Goal: Task Accomplishment & Management: Complete application form

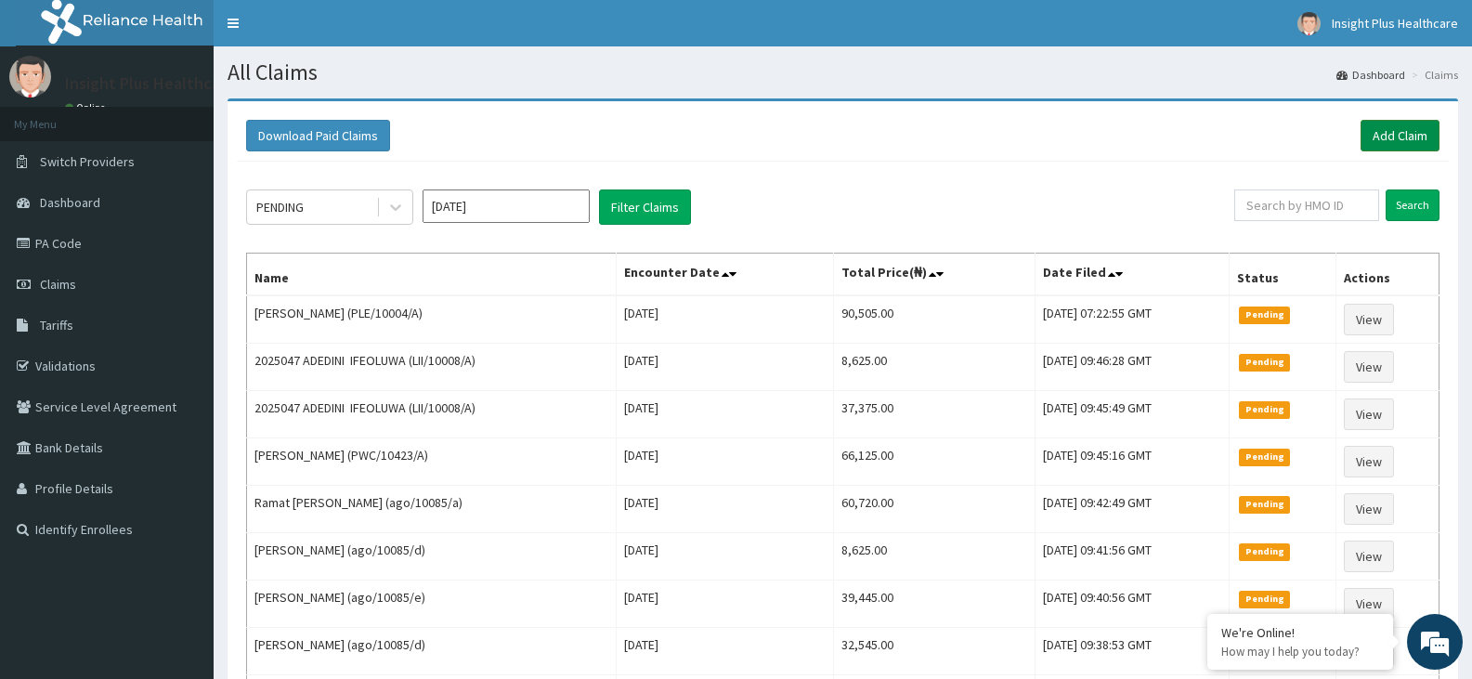
click at [1399, 135] on link "Add Claim" at bounding box center [1399, 136] width 79 height 32
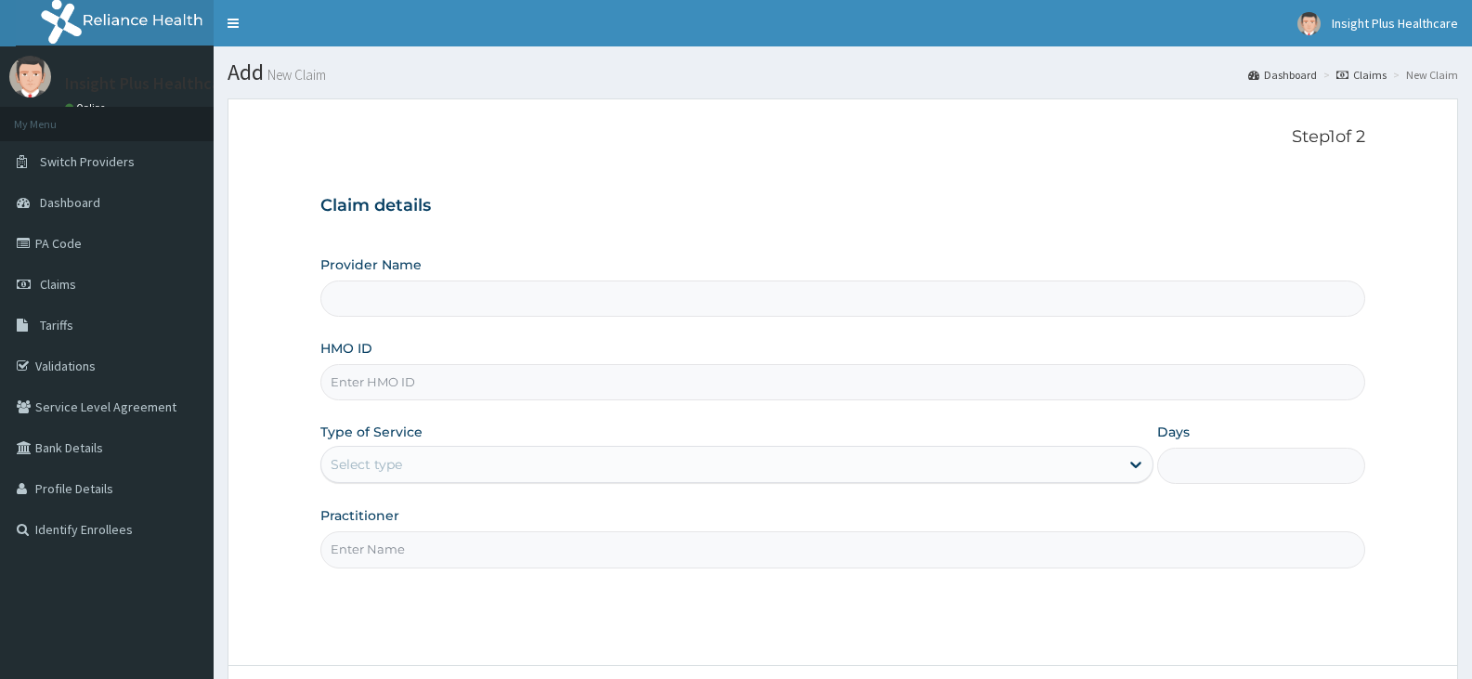
click at [512, 377] on input "HMO ID" at bounding box center [842, 382] width 1045 height 36
paste input "FNG/10016/B"
type input "FNG/10016/B"
click at [428, 469] on div "Select type" at bounding box center [719, 464] width 797 height 30
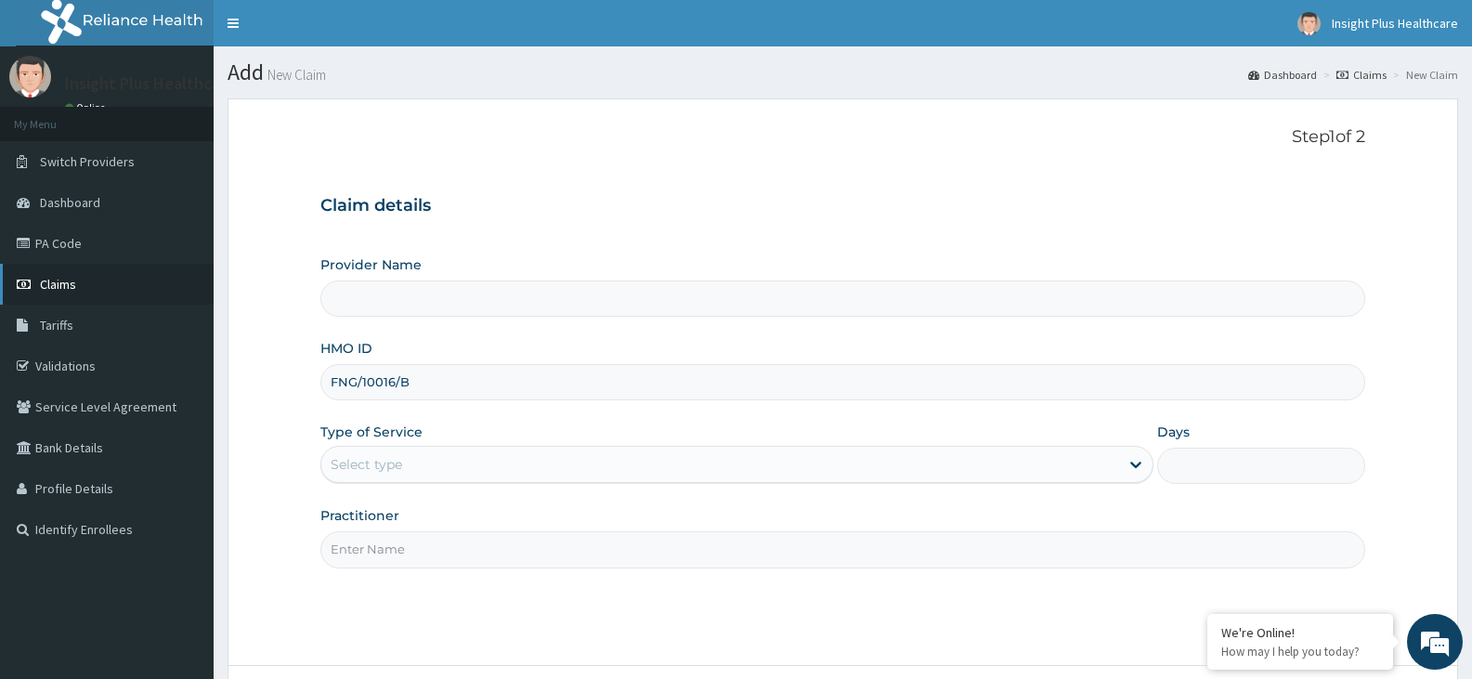
click at [109, 285] on link "Claims" at bounding box center [107, 284] width 214 height 41
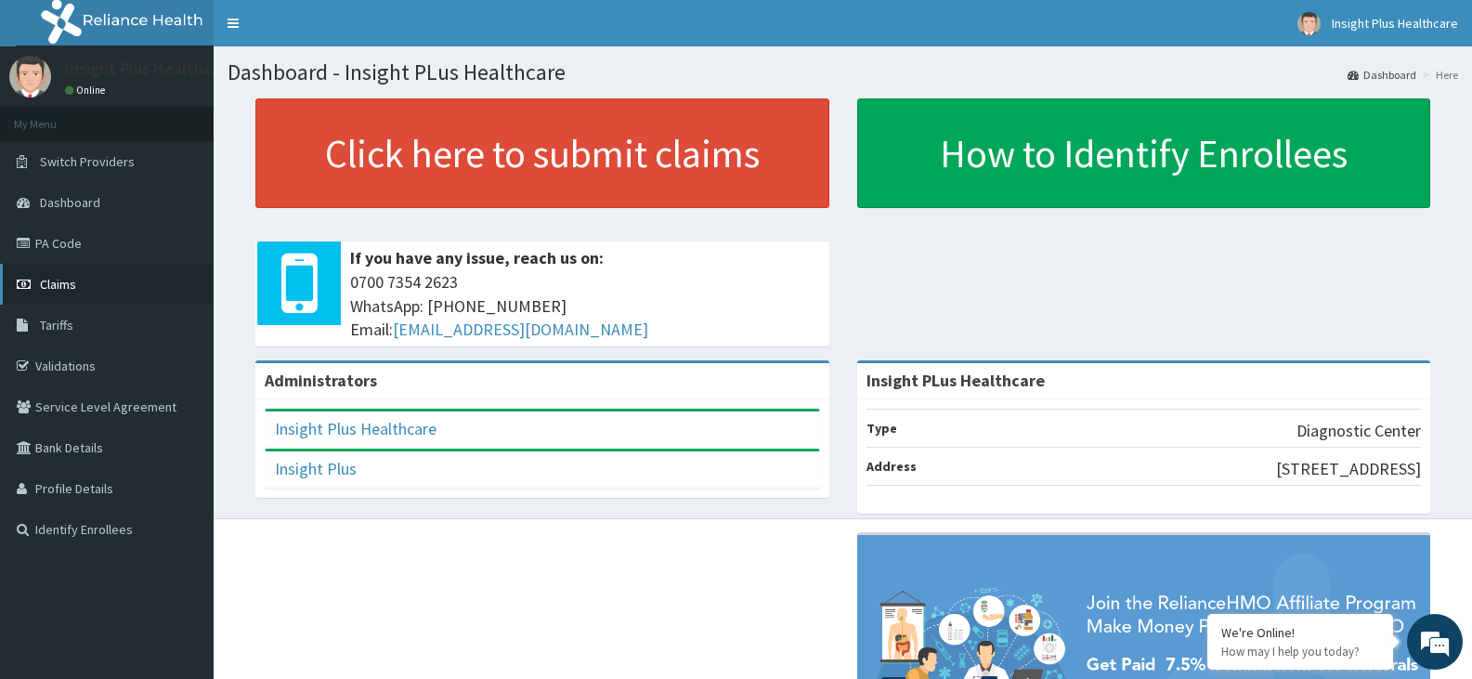
click at [136, 281] on link "Claims" at bounding box center [107, 284] width 214 height 41
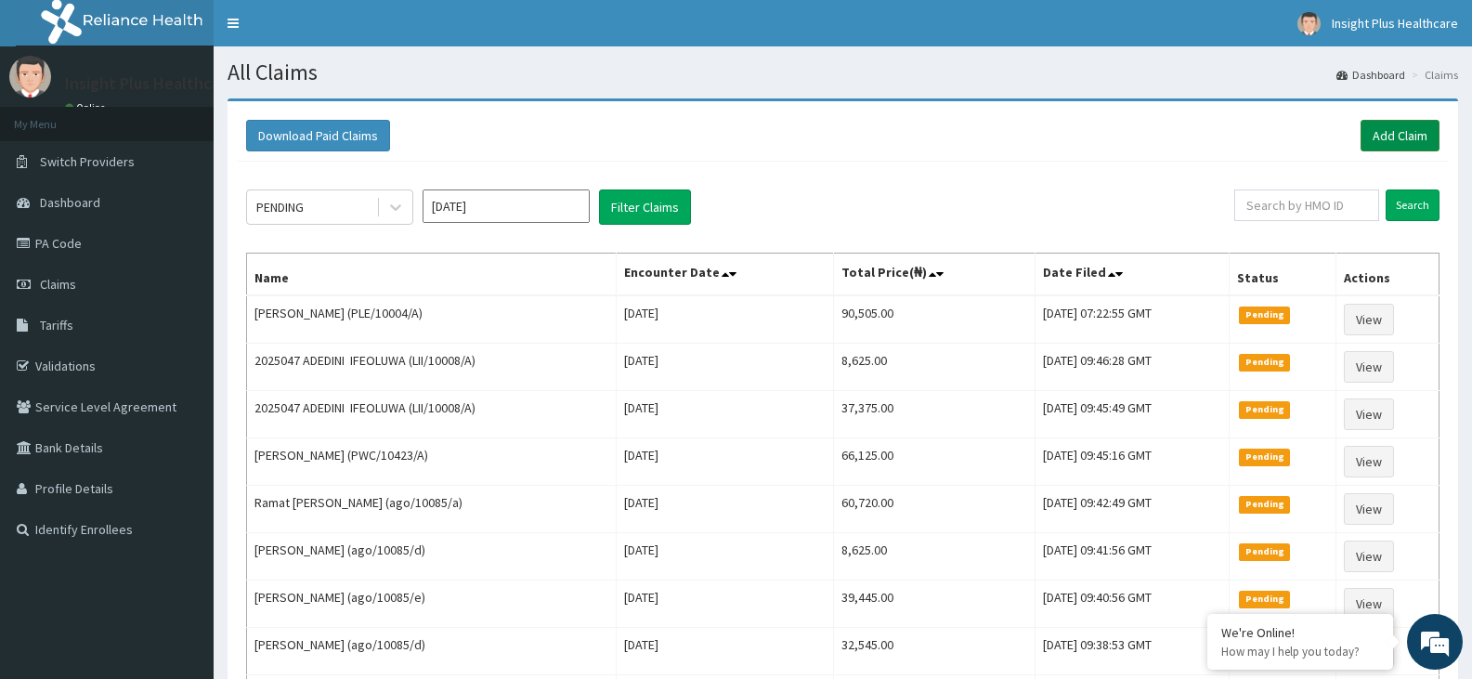
click at [1415, 132] on link "Add Claim" at bounding box center [1399, 136] width 79 height 32
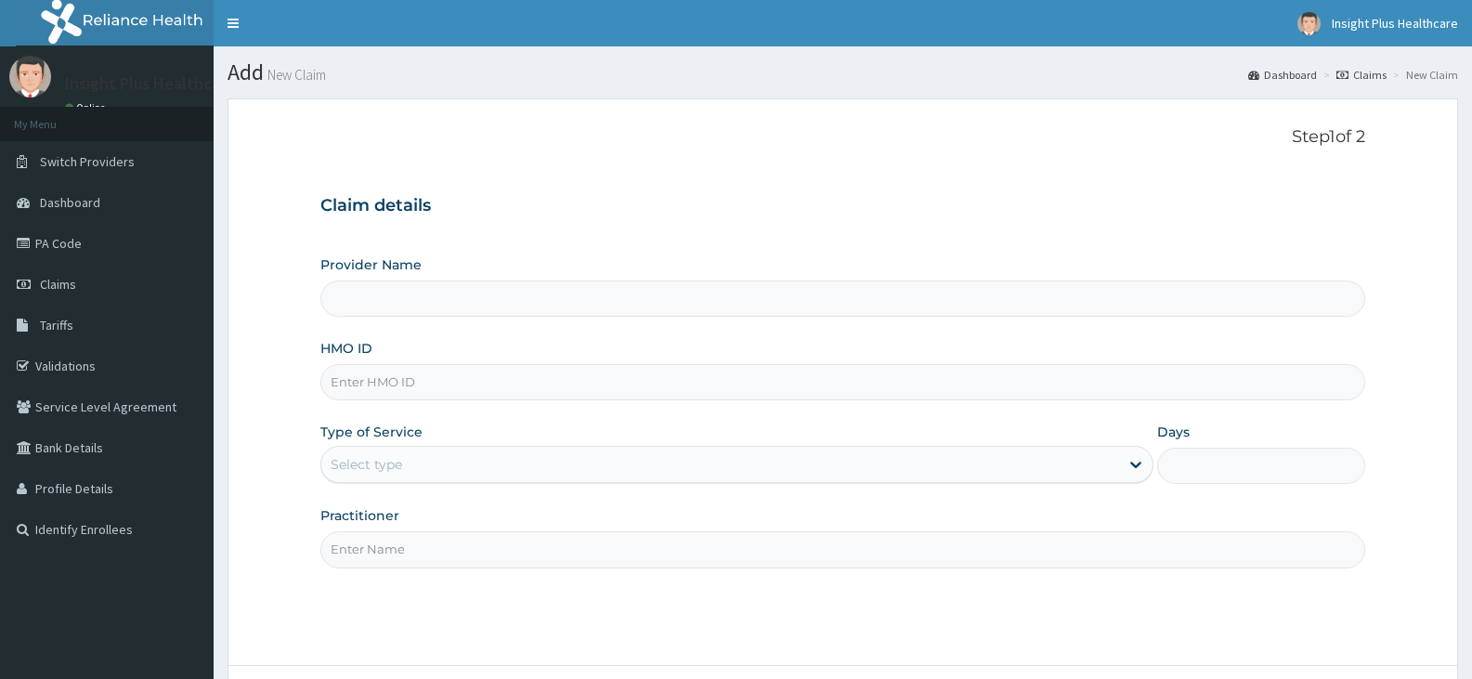
click at [437, 384] on input "HMO ID" at bounding box center [842, 382] width 1045 height 36
type input "Insight PLus Healthcare"
paste input "FNG/10016/B"
type input "FNG/10016/B"
click at [387, 493] on div "Provider Name Insight PLus Healthcare HMO ID FNG/10016/B Type of Service Select…" at bounding box center [842, 411] width 1045 height 312
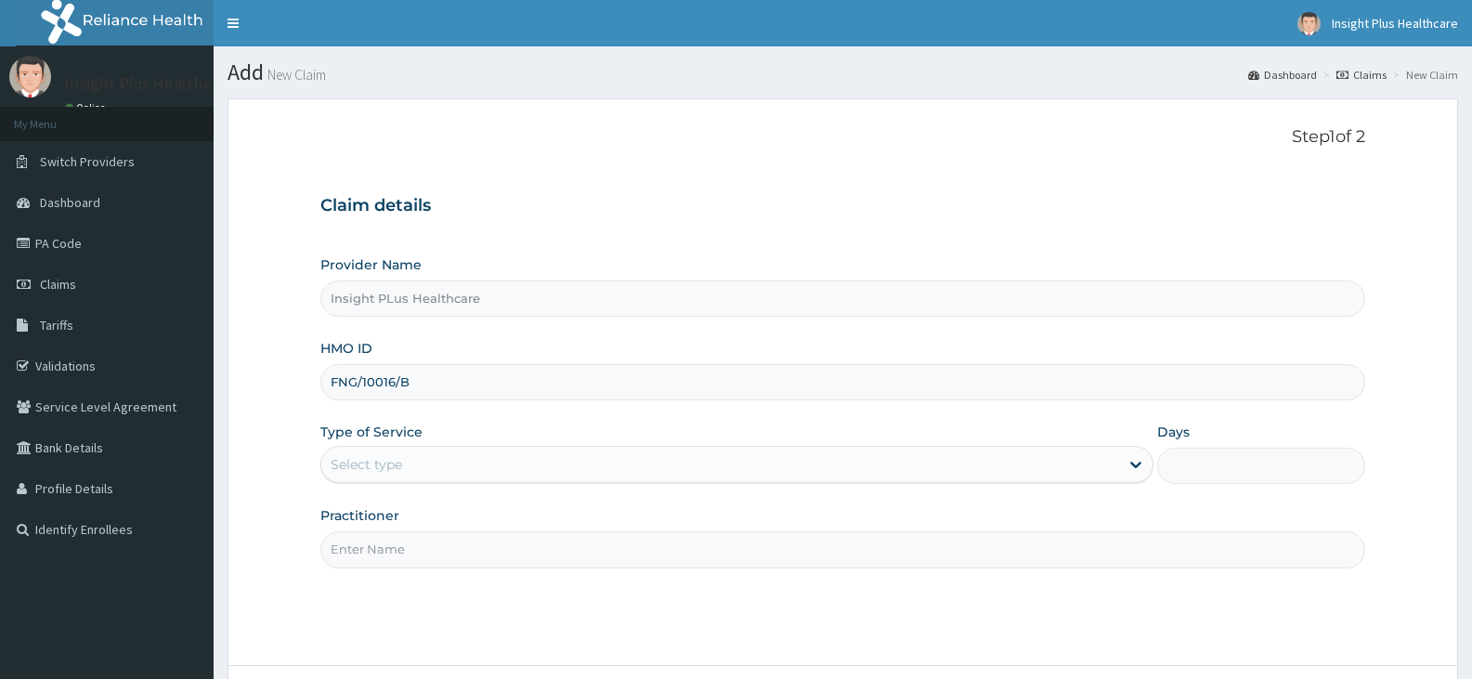
click at [396, 451] on div "Select type" at bounding box center [719, 464] width 797 height 30
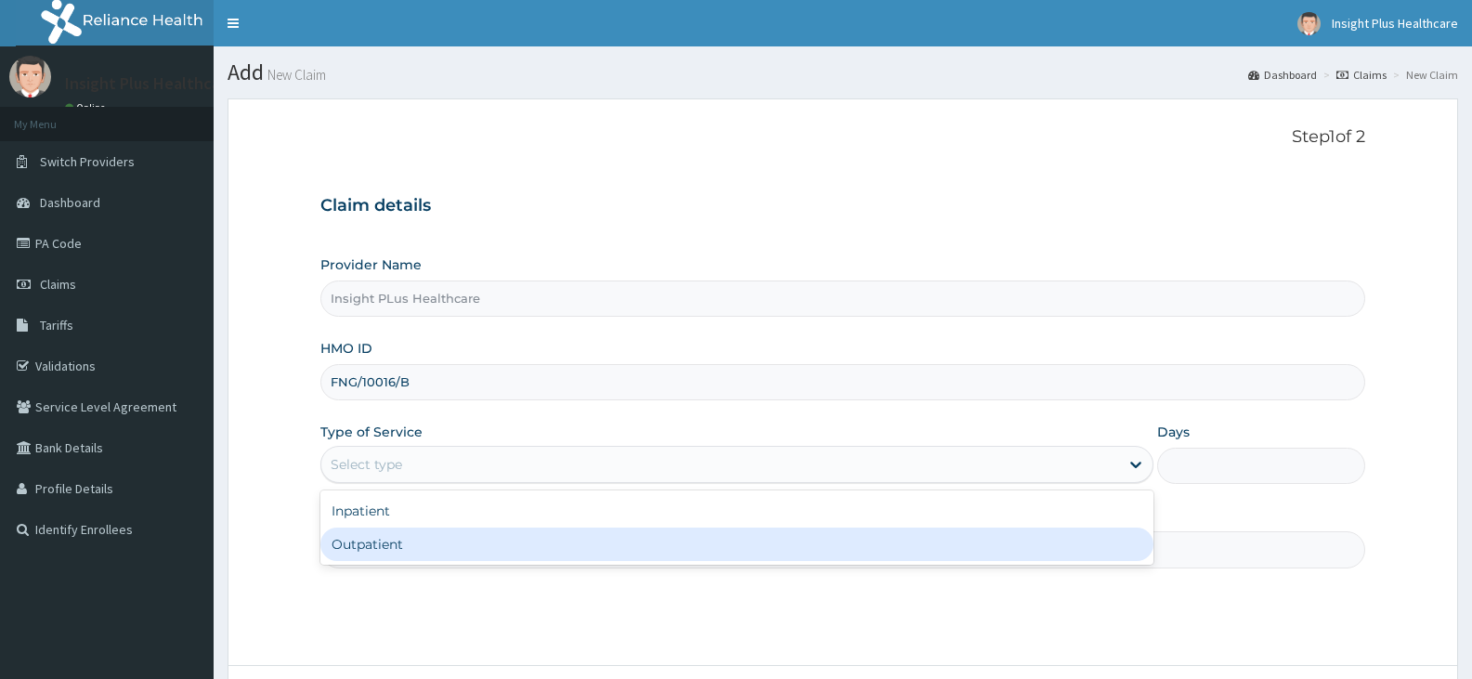
click at [397, 546] on div "Outpatient" at bounding box center [736, 543] width 832 height 33
type input "1"
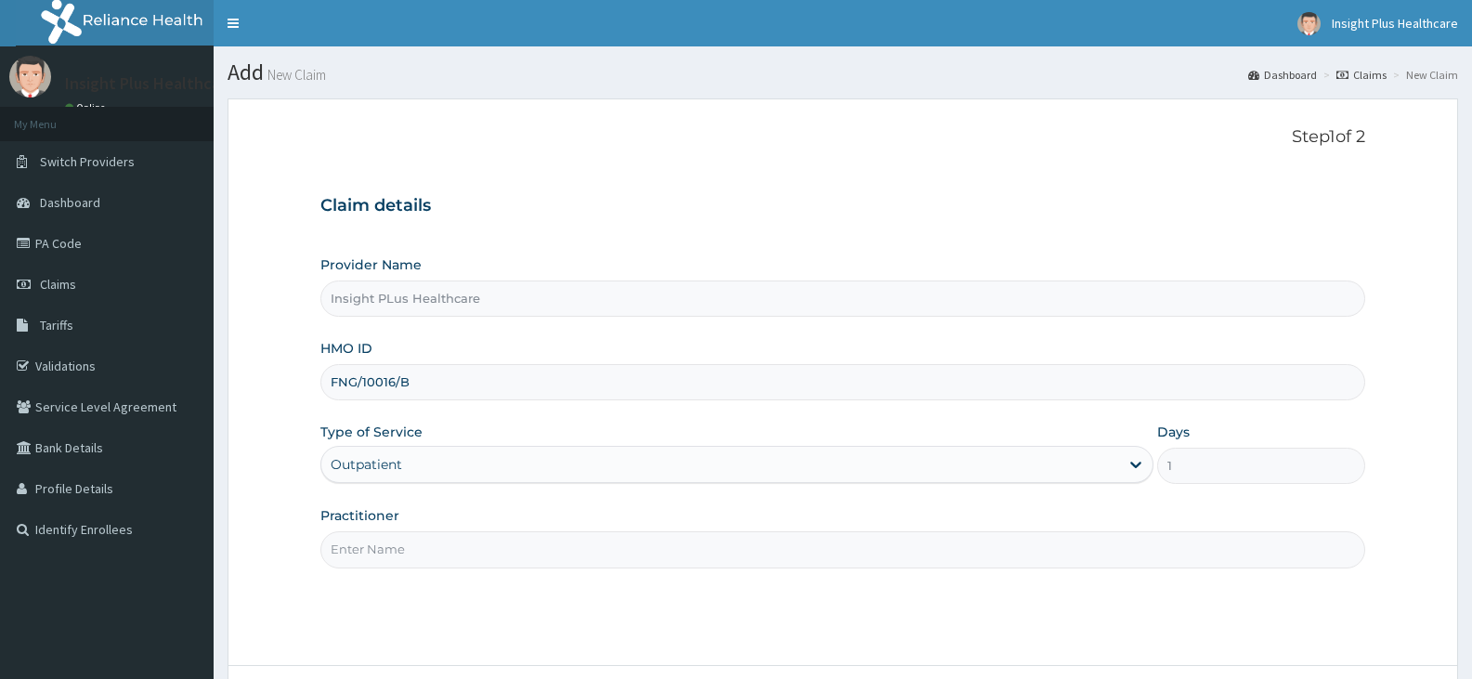
click at [397, 546] on input "Practitioner" at bounding box center [842, 549] width 1045 height 36
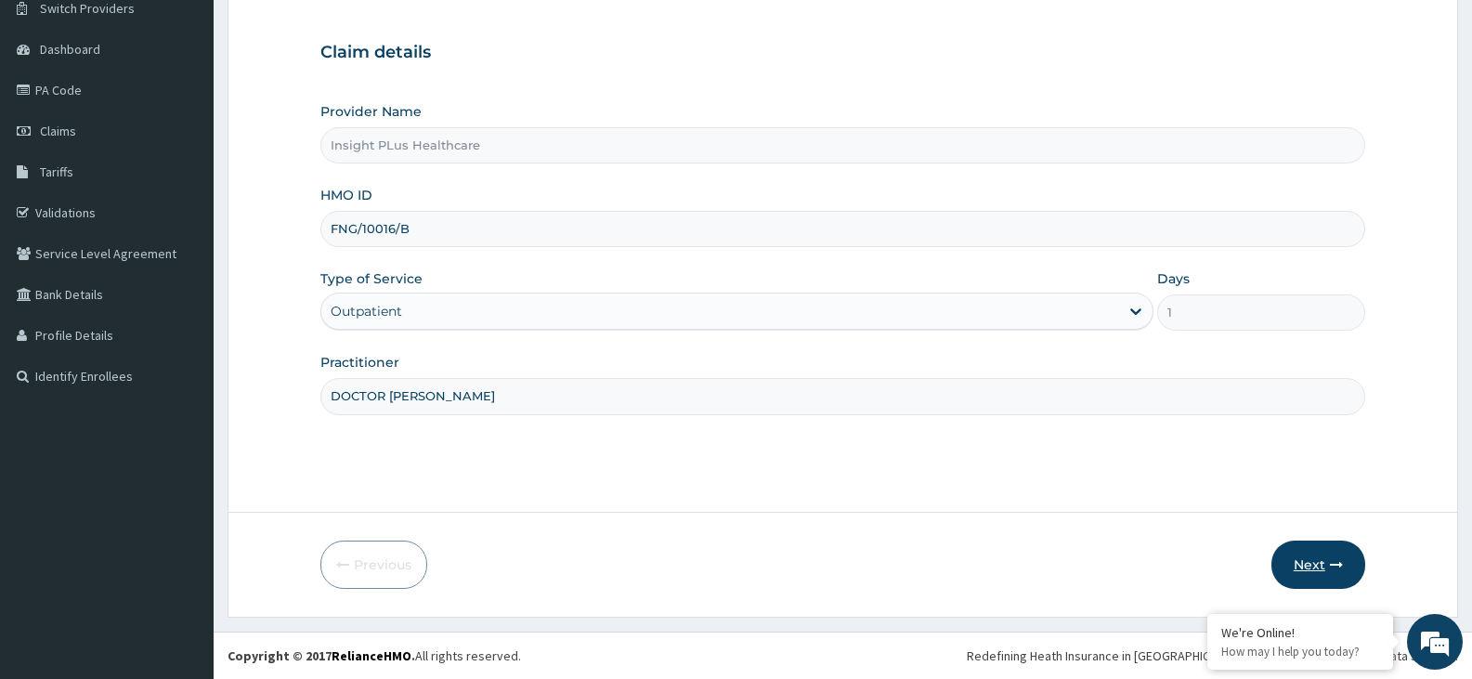
type input "DOCTOR [PERSON_NAME]"
click at [1330, 561] on icon "button" at bounding box center [1336, 564] width 13 height 13
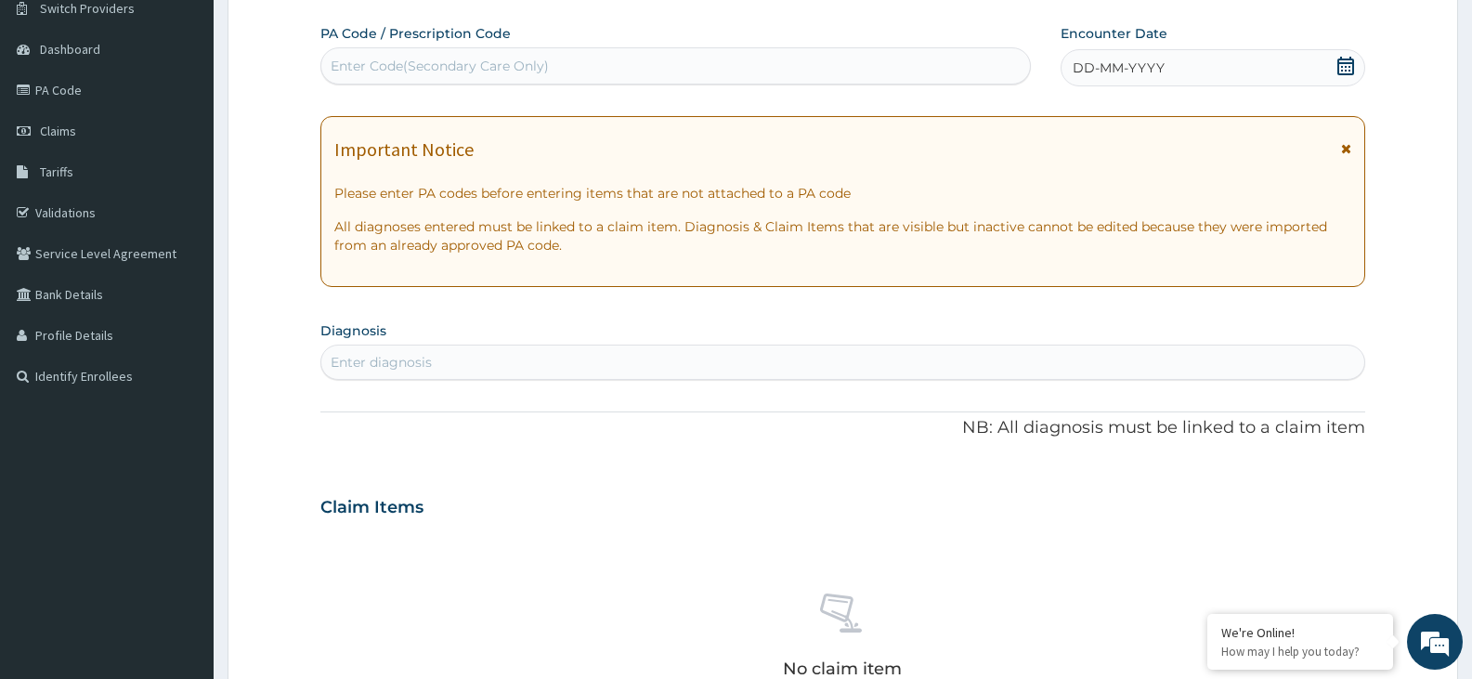
scroll to position [0, 0]
click at [572, 68] on div "Enter Code(Secondary Care Only)" at bounding box center [675, 66] width 708 height 30
paste input "PA/6FAED6"
type input "PA/6FAED6"
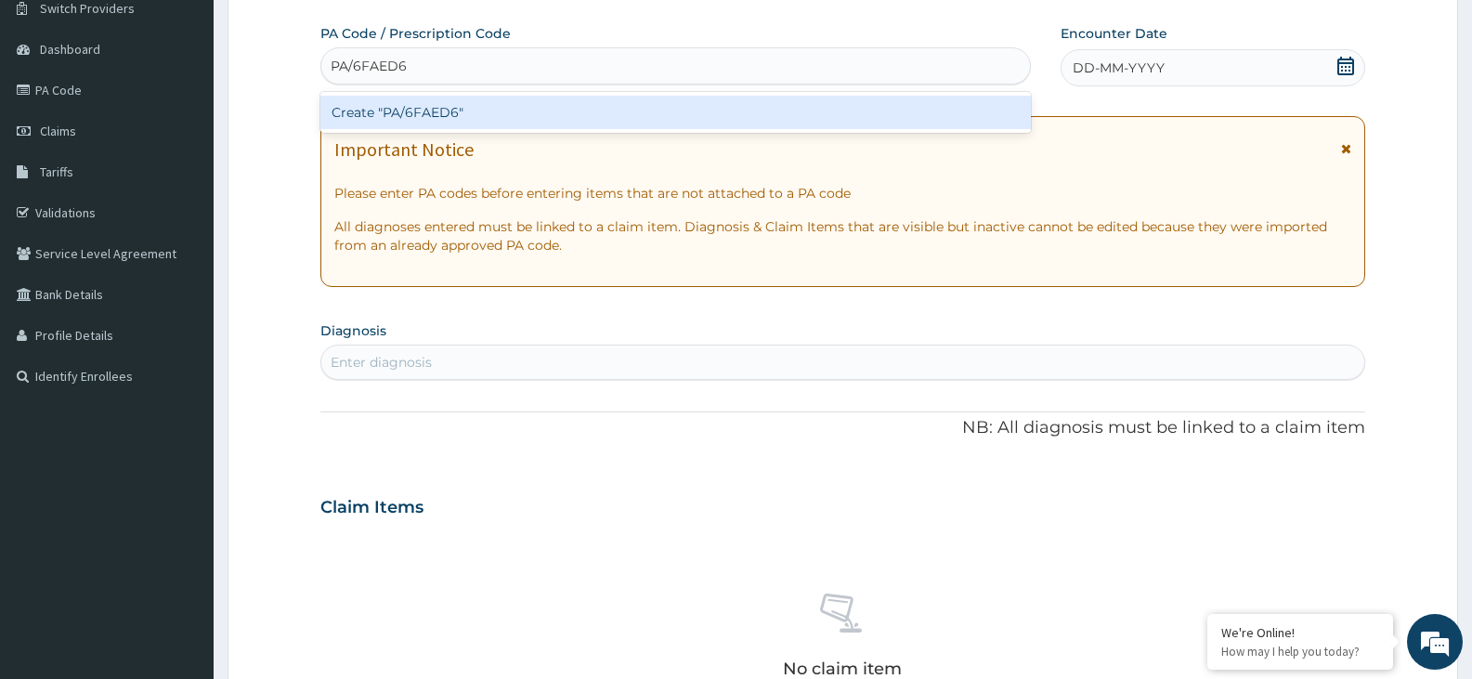
click at [584, 117] on div "Create "PA/6FAED6"" at bounding box center [675, 112] width 710 height 33
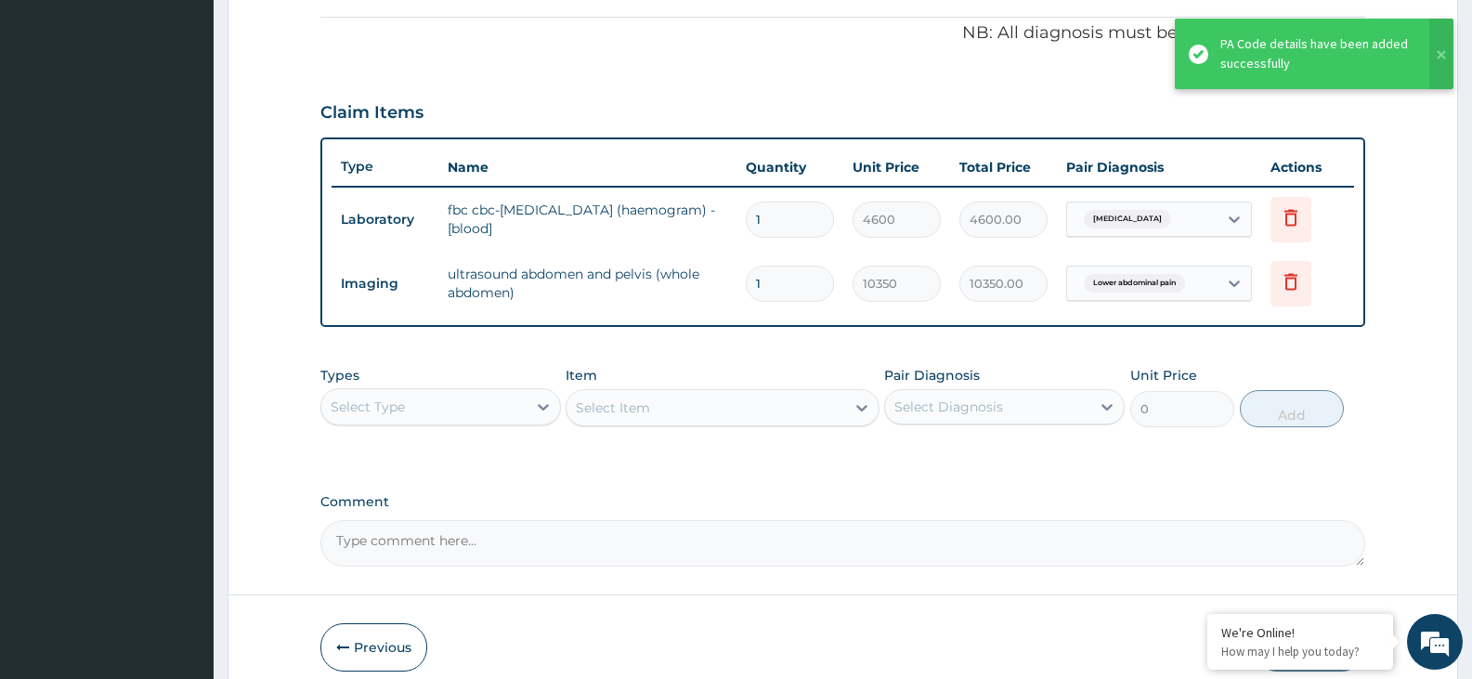
scroll to position [636, 0]
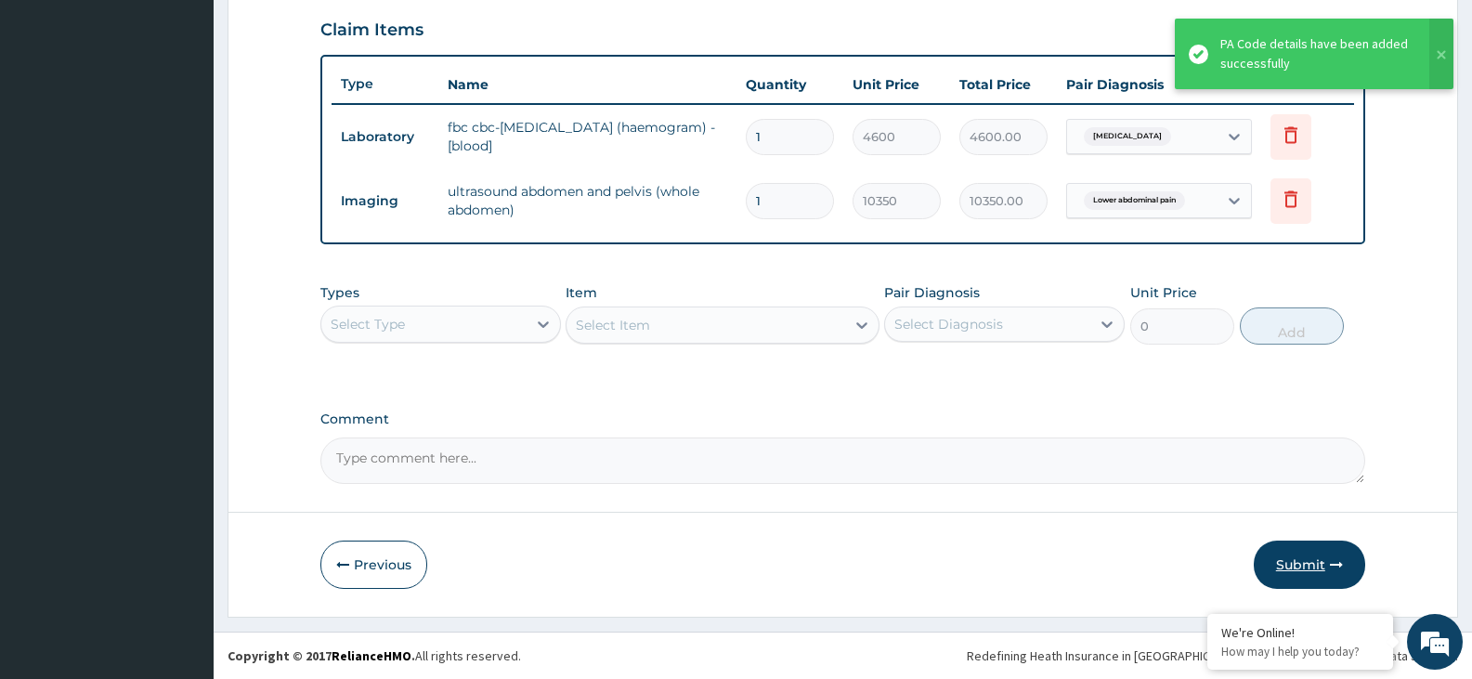
click at [1302, 558] on button "Submit" at bounding box center [1309, 564] width 111 height 48
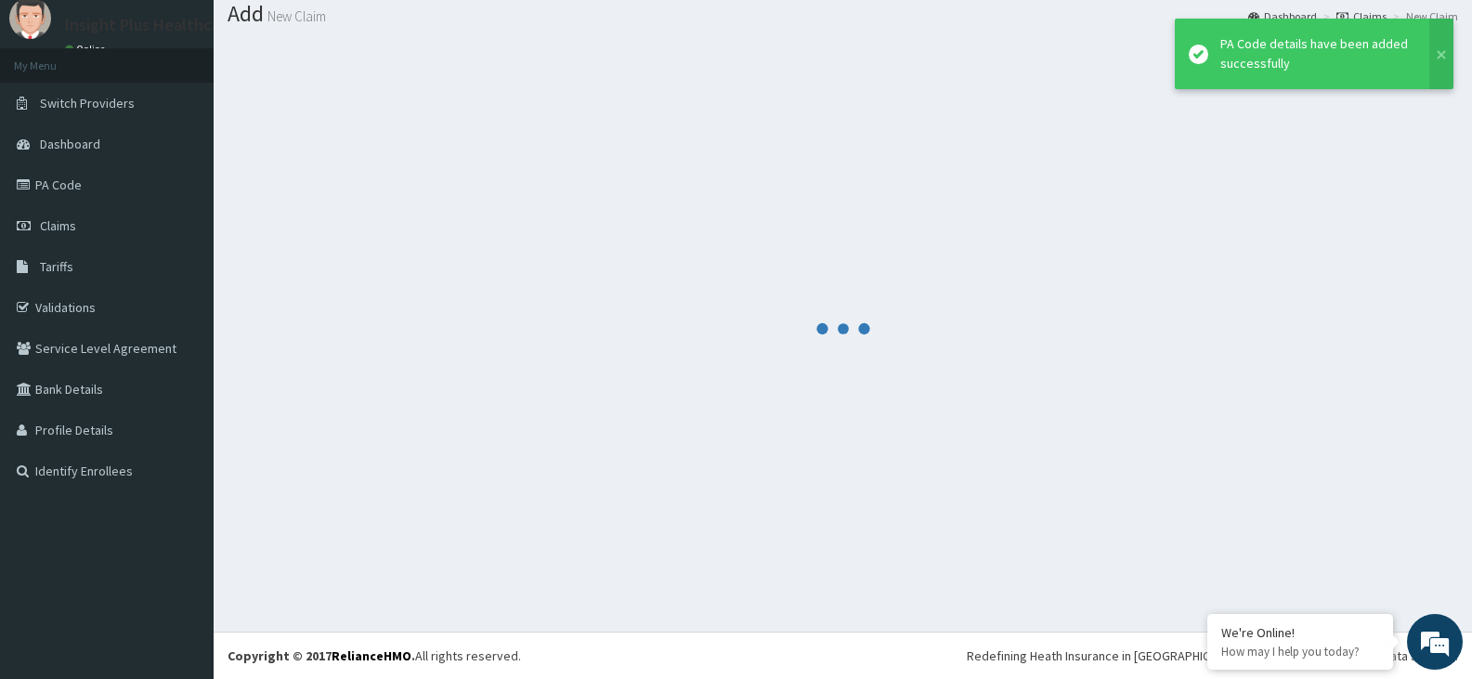
scroll to position [58, 0]
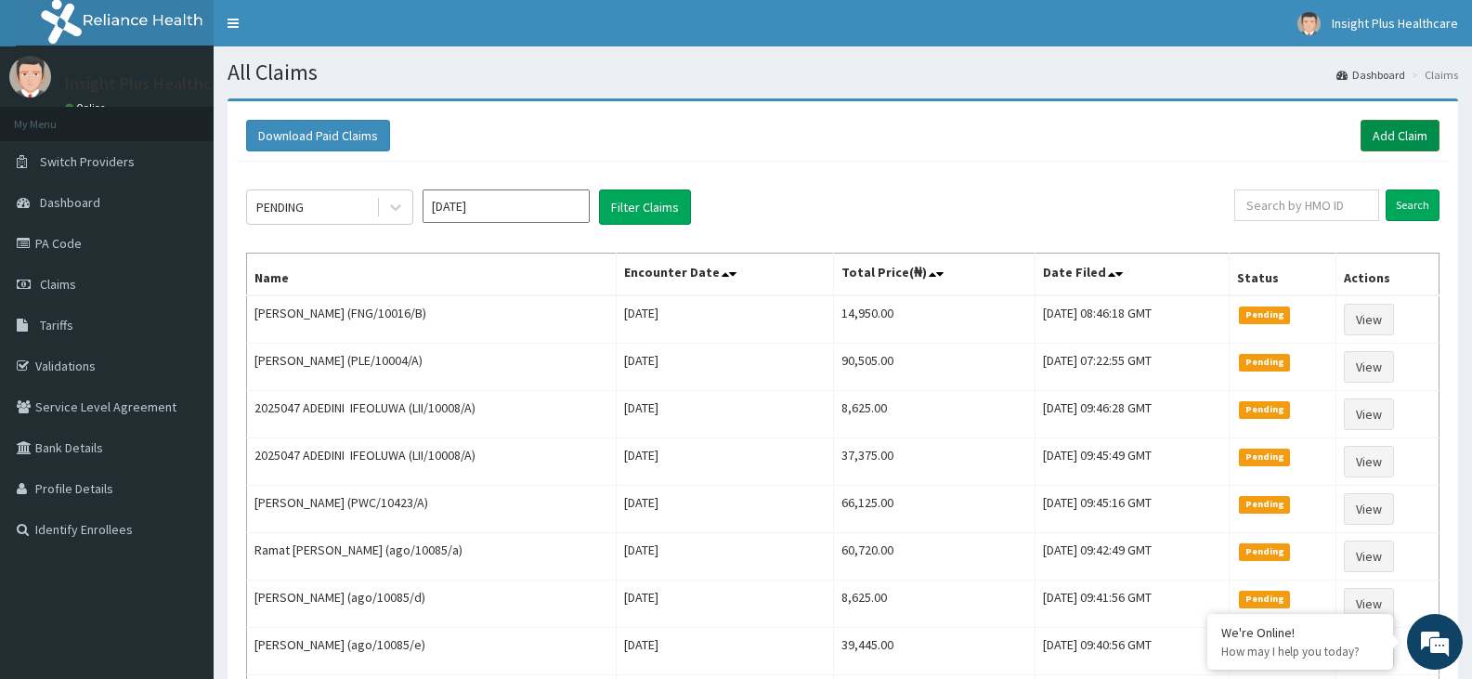
click at [1416, 136] on link "Add Claim" at bounding box center [1399, 136] width 79 height 32
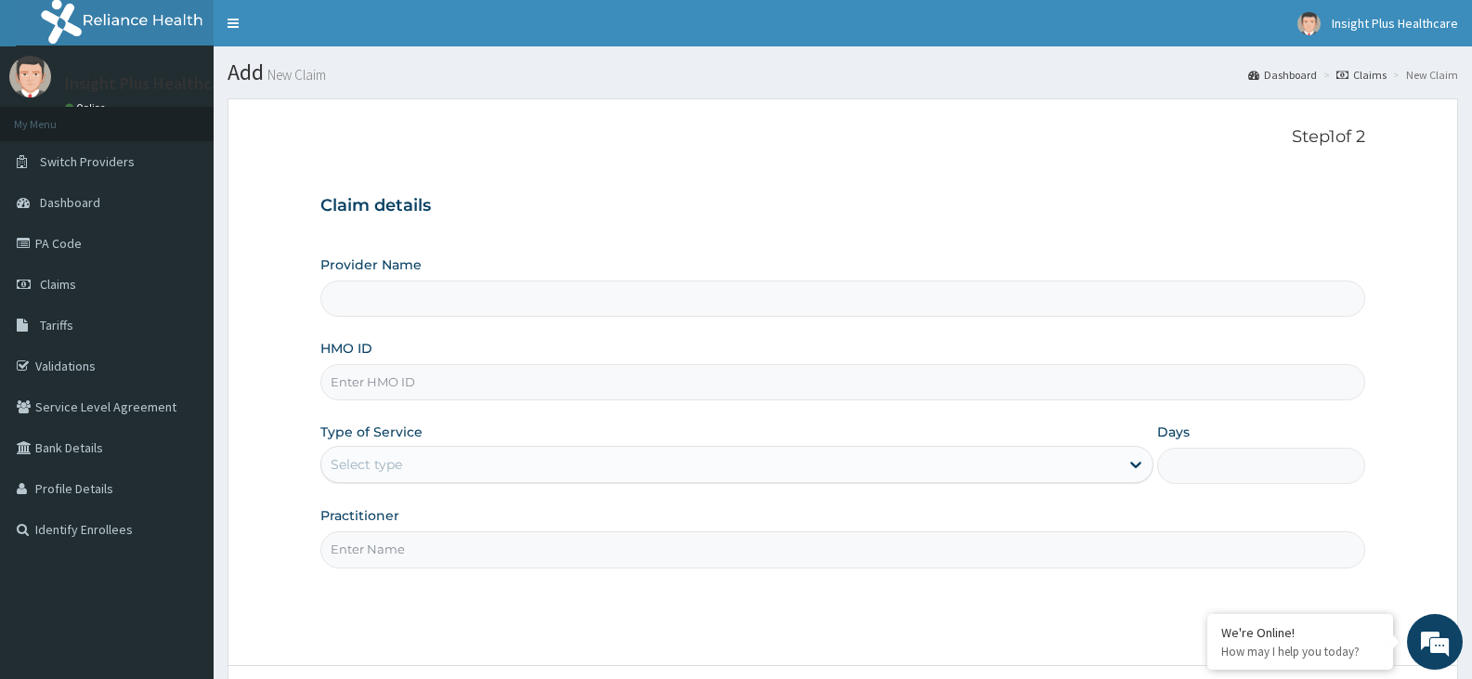
type input "Insight PLus Healthcare"
click at [693, 389] on input "HMO ID" at bounding box center [842, 382] width 1045 height 36
paste input "PLE/10004/A"
type input "PLE/10004/A"
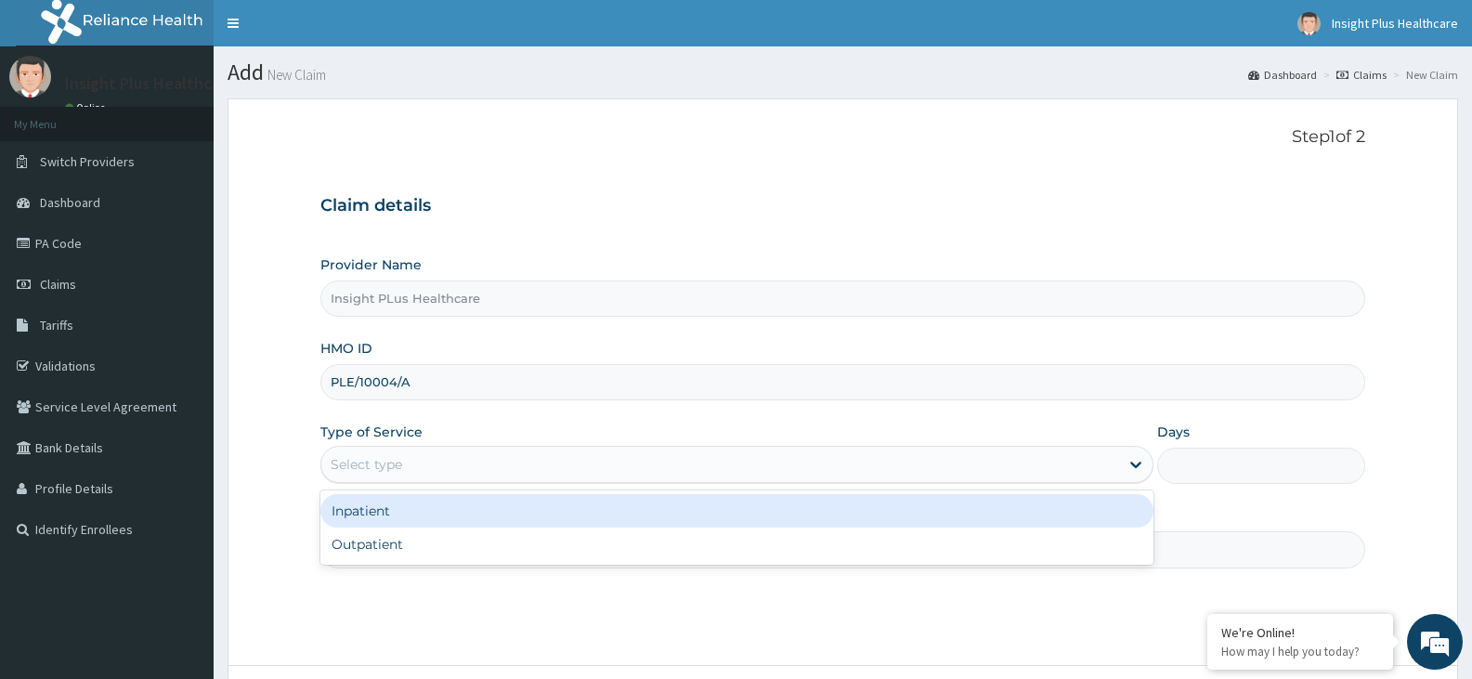
click at [578, 465] on div "Select type" at bounding box center [719, 464] width 797 height 30
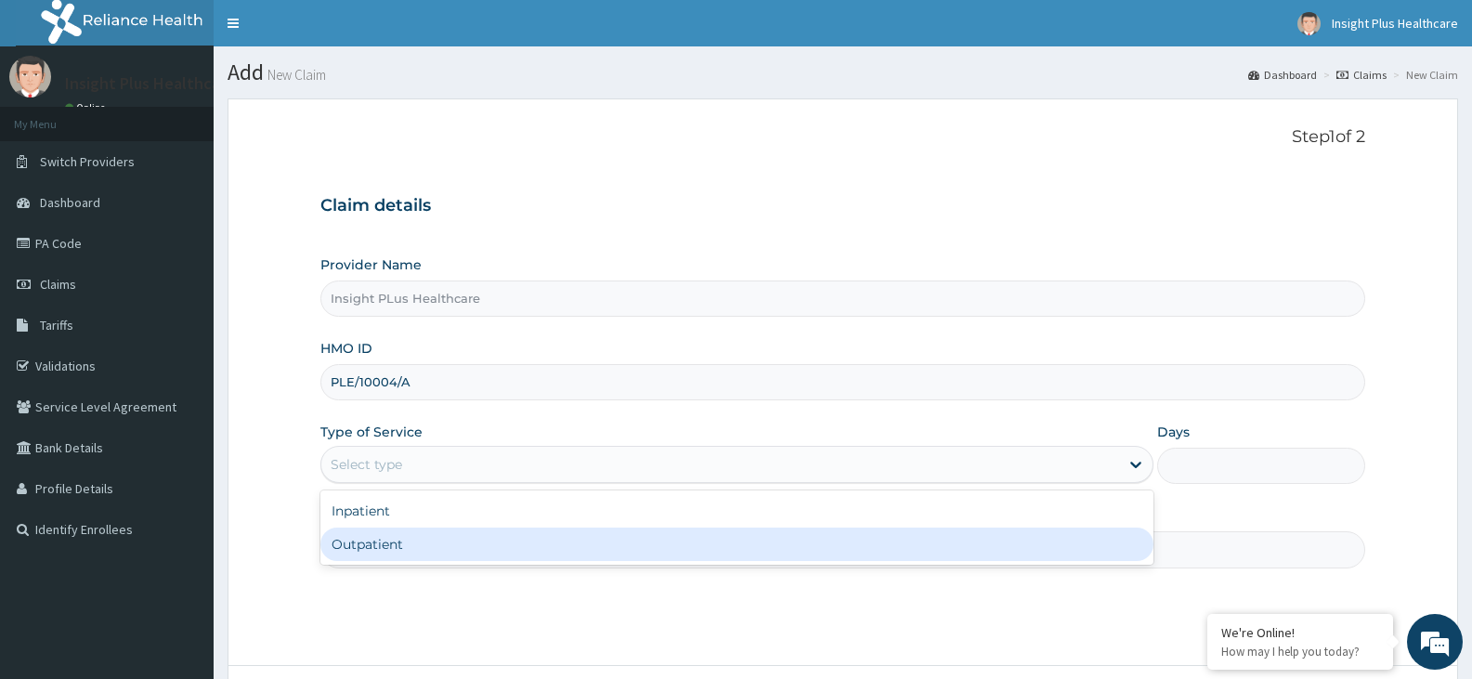
click at [545, 552] on div "Outpatient" at bounding box center [736, 543] width 832 height 33
type input "1"
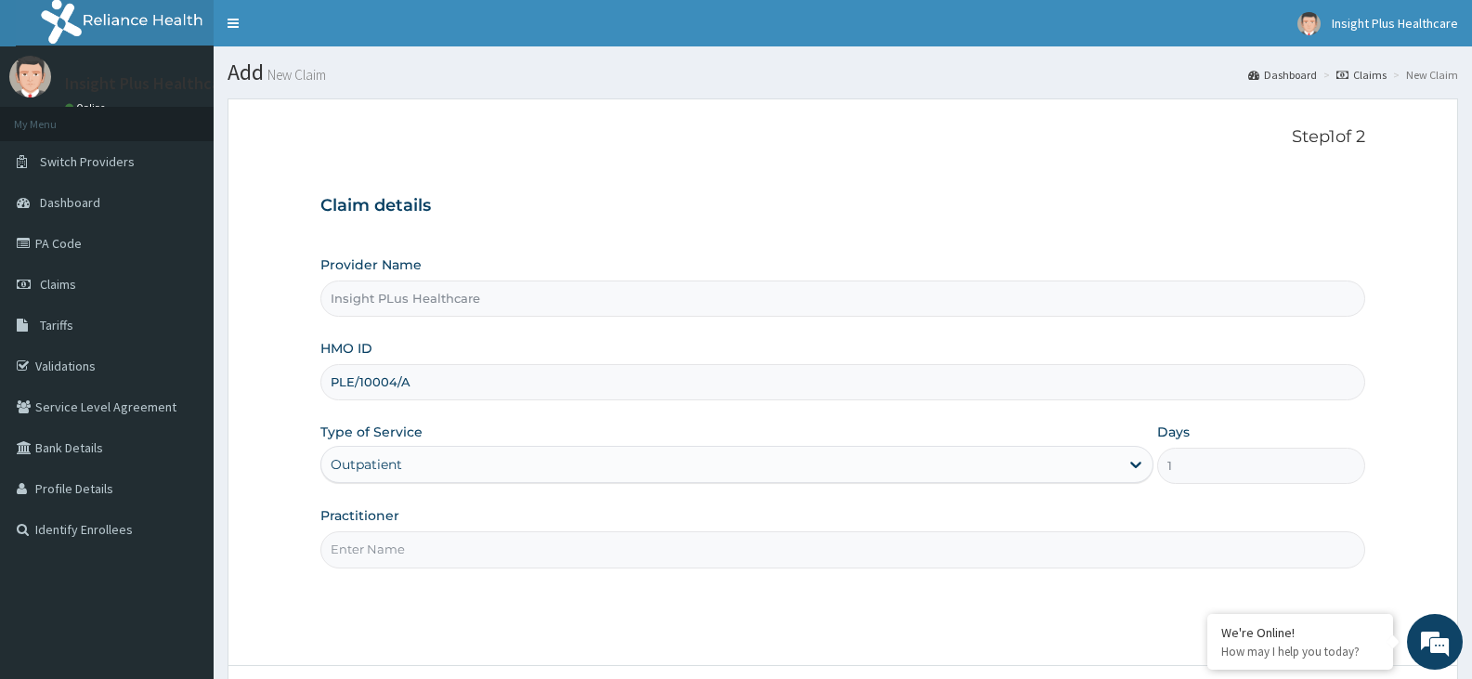
click at [545, 552] on input "Practitioner" at bounding box center [842, 549] width 1045 height 36
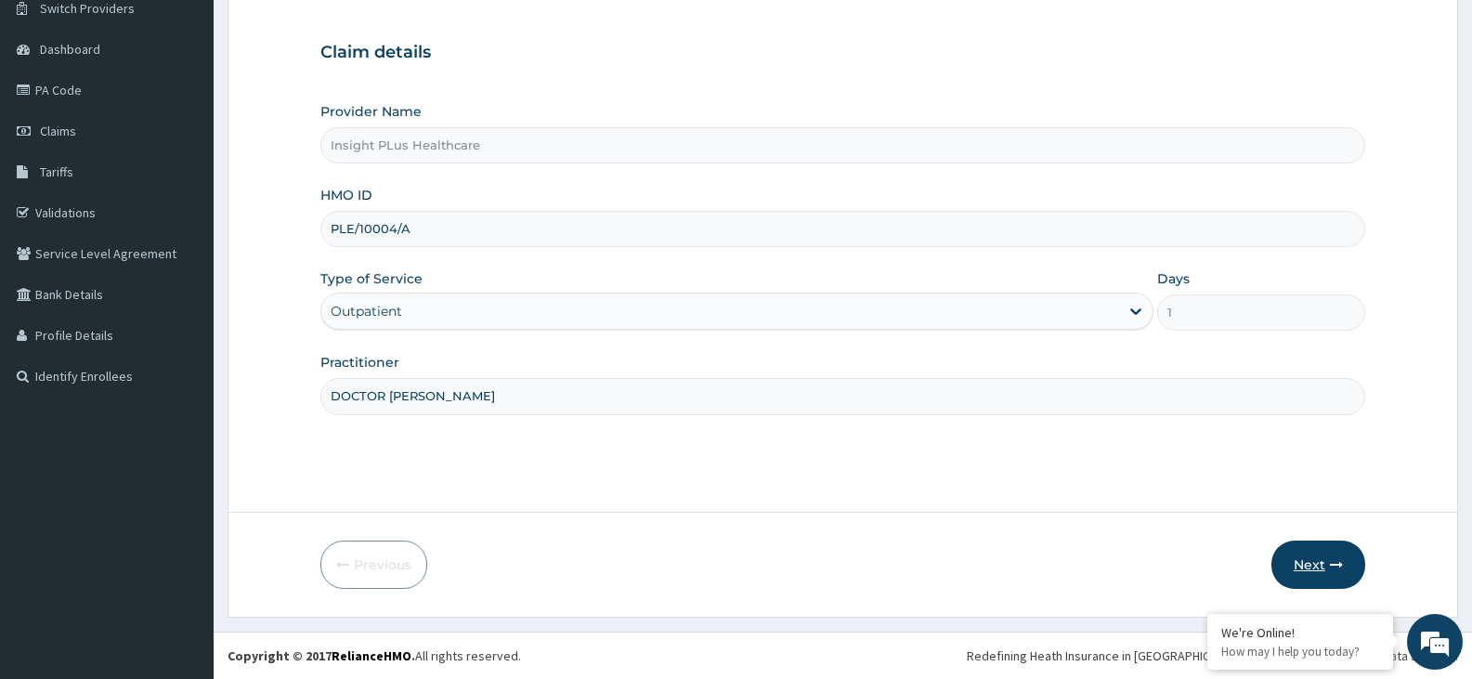
type input "DOCTOR [PERSON_NAME]"
click at [1326, 565] on button "Next" at bounding box center [1318, 564] width 94 height 48
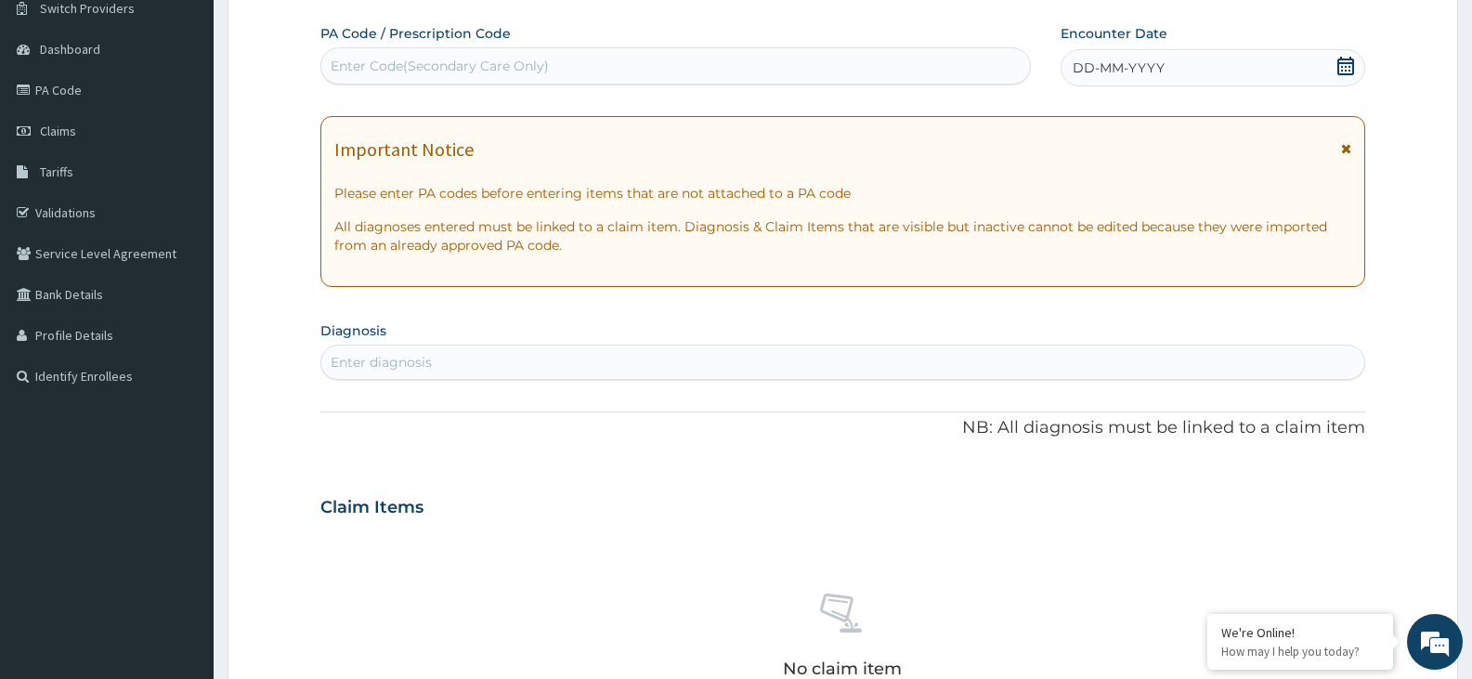
click at [552, 61] on div "Enter Code(Secondary Care Only)" at bounding box center [675, 66] width 708 height 30
paste input "PA/F72BD2"
type input "PA/F72BD2"
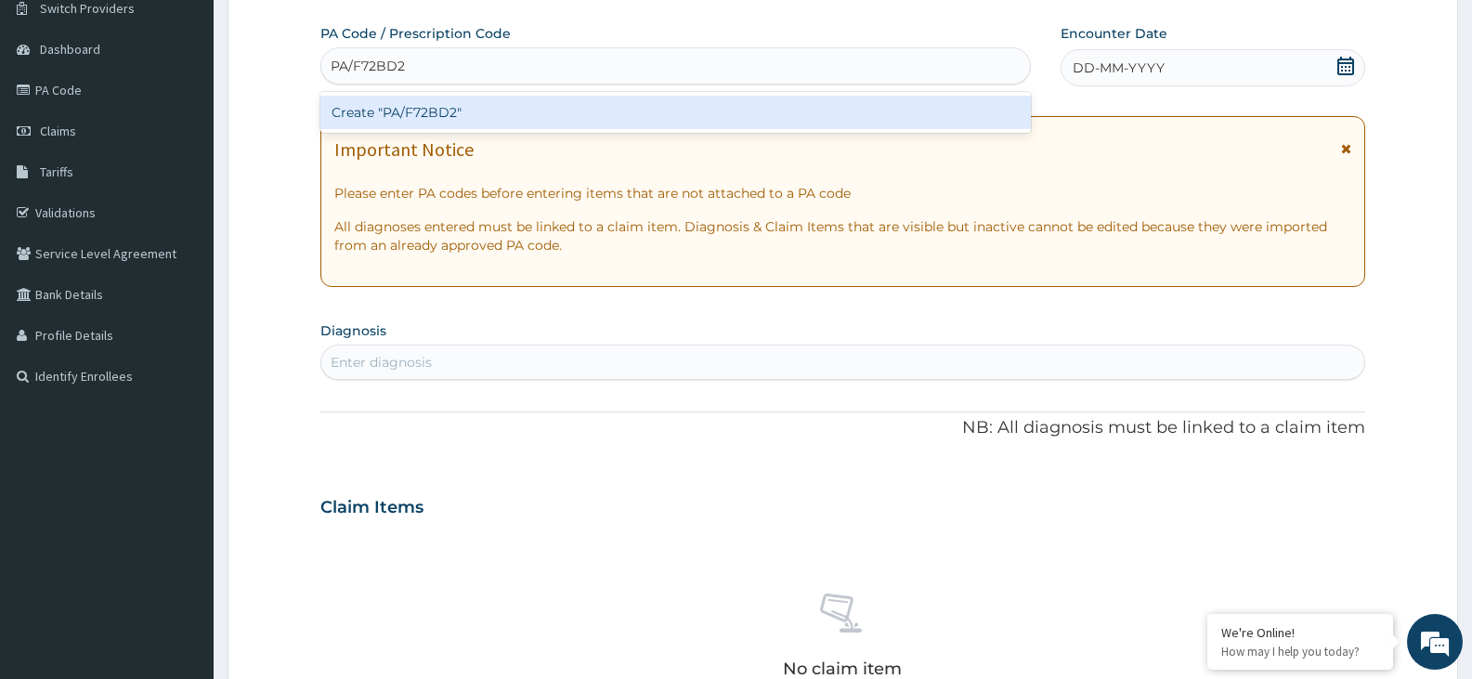
click at [525, 114] on div "Create "PA/F72BD2"" at bounding box center [675, 112] width 710 height 33
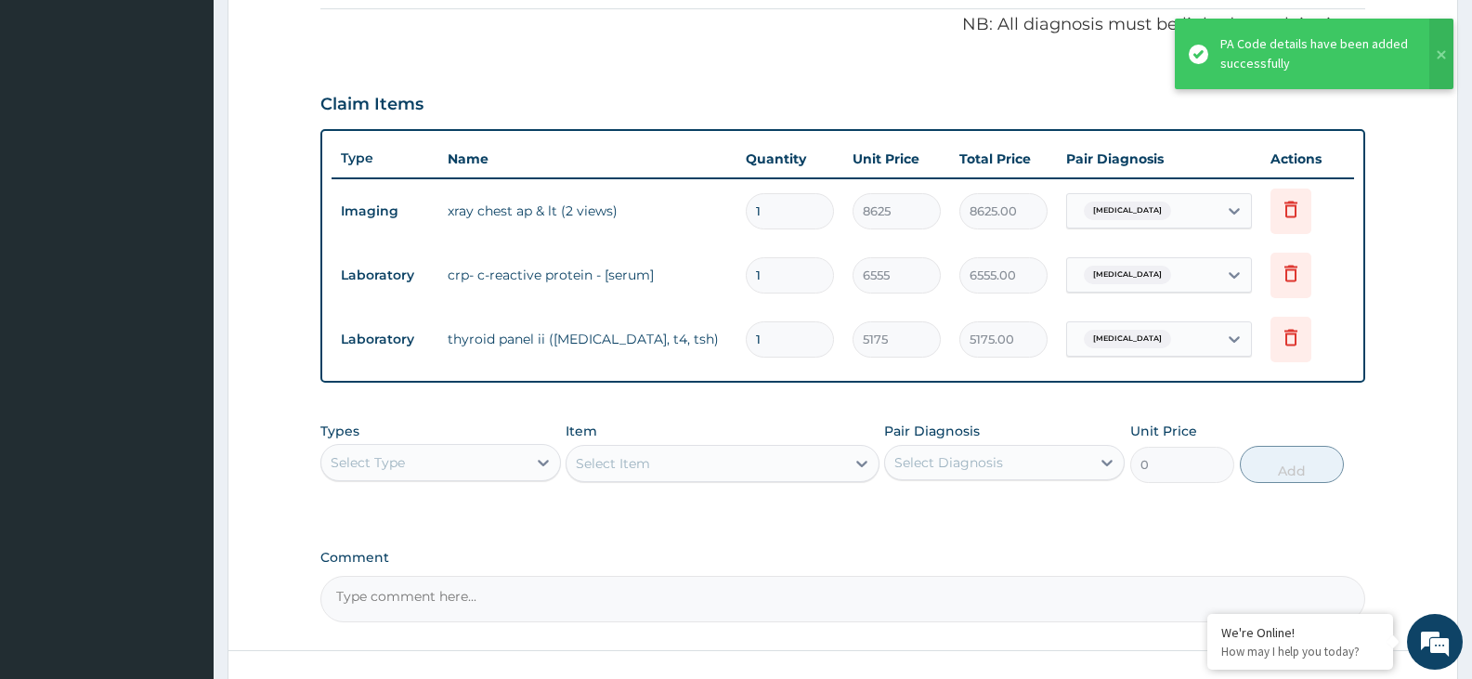
scroll to position [700, 0]
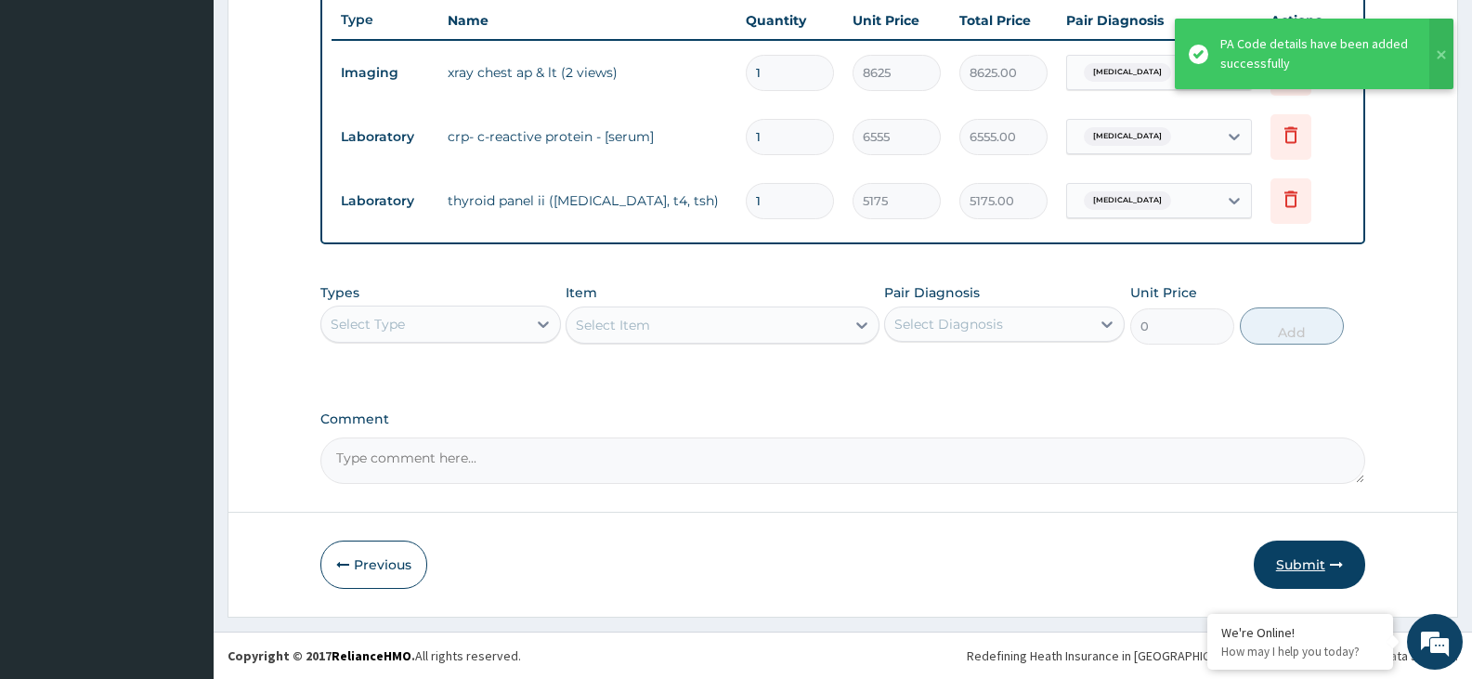
click at [1317, 560] on button "Submit" at bounding box center [1309, 564] width 111 height 48
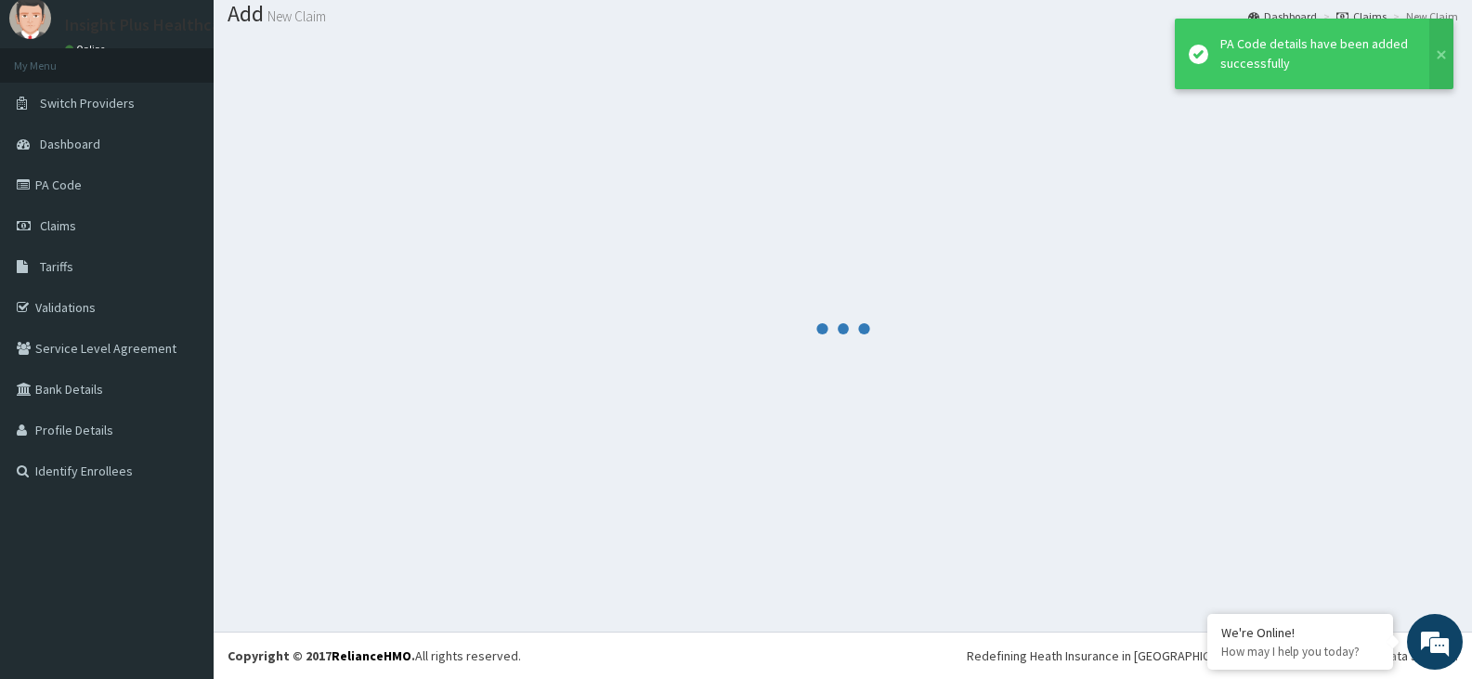
scroll to position [58, 0]
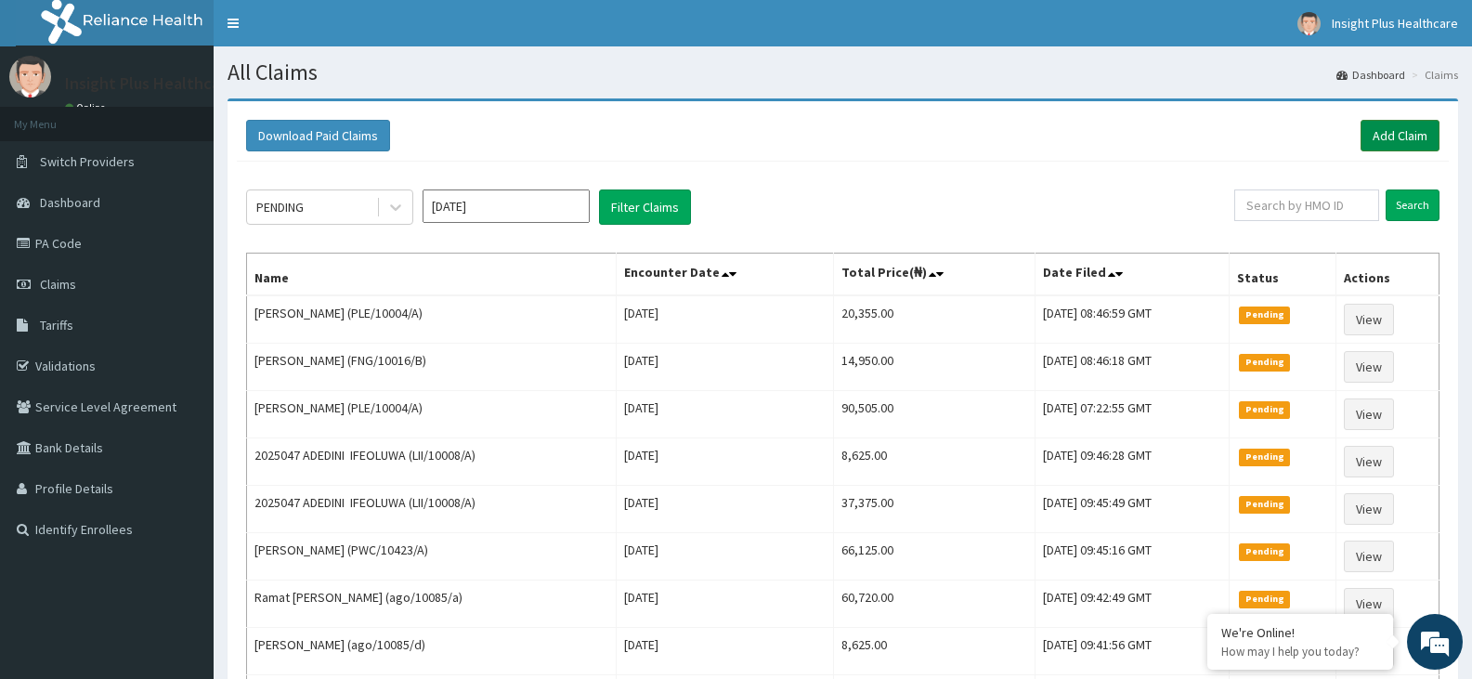
click at [1417, 136] on link "Add Claim" at bounding box center [1399, 136] width 79 height 32
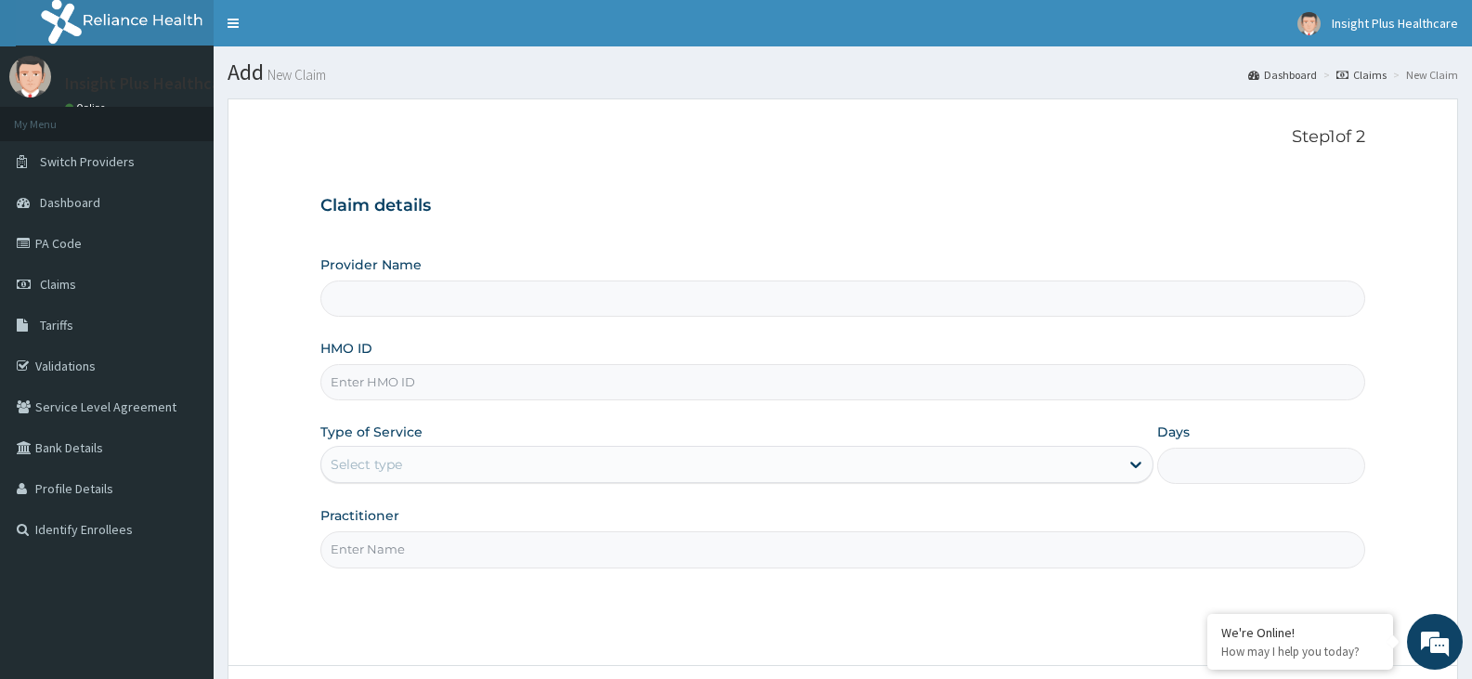
type input "Insight PLus Healthcare"
click at [559, 370] on input "HMO ID" at bounding box center [842, 382] width 1045 height 36
paste input "AIL/10190/A"
type input "AIL/10190/A"
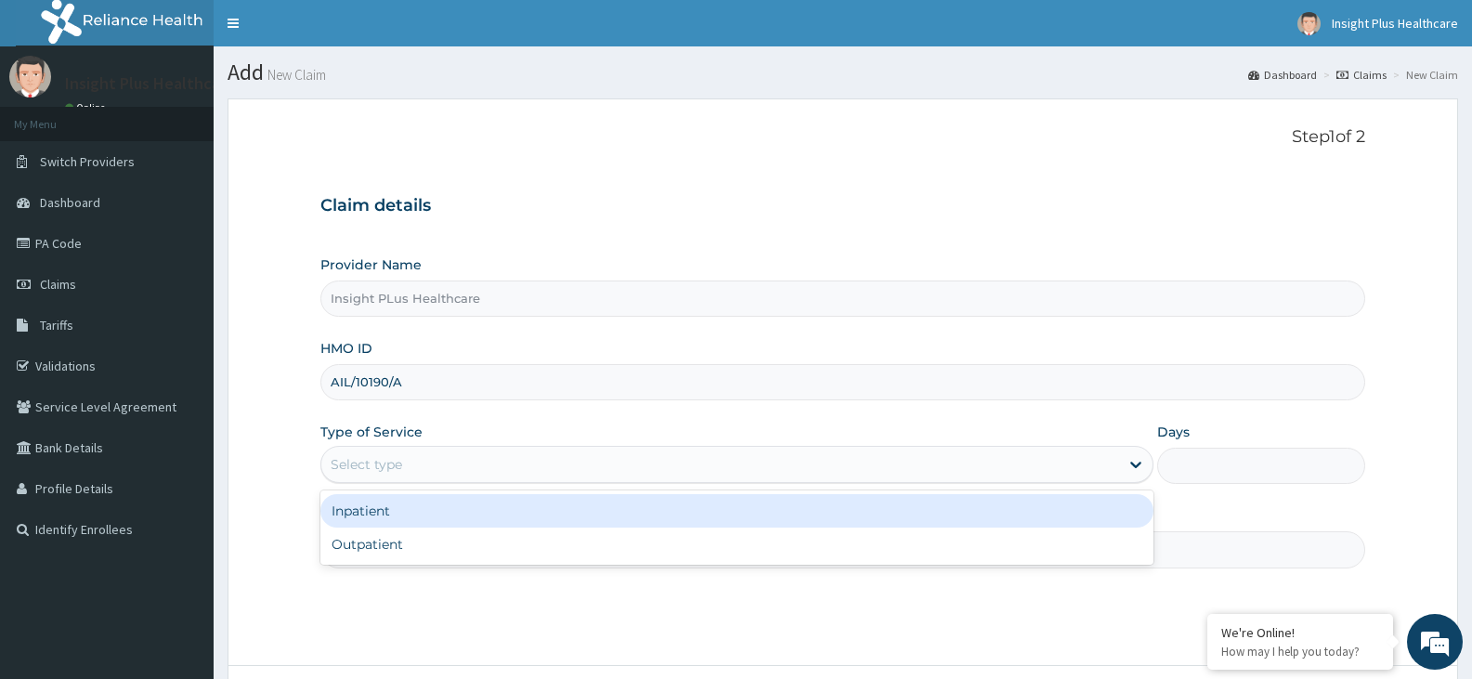
click at [511, 455] on div "Select type" at bounding box center [719, 464] width 797 height 30
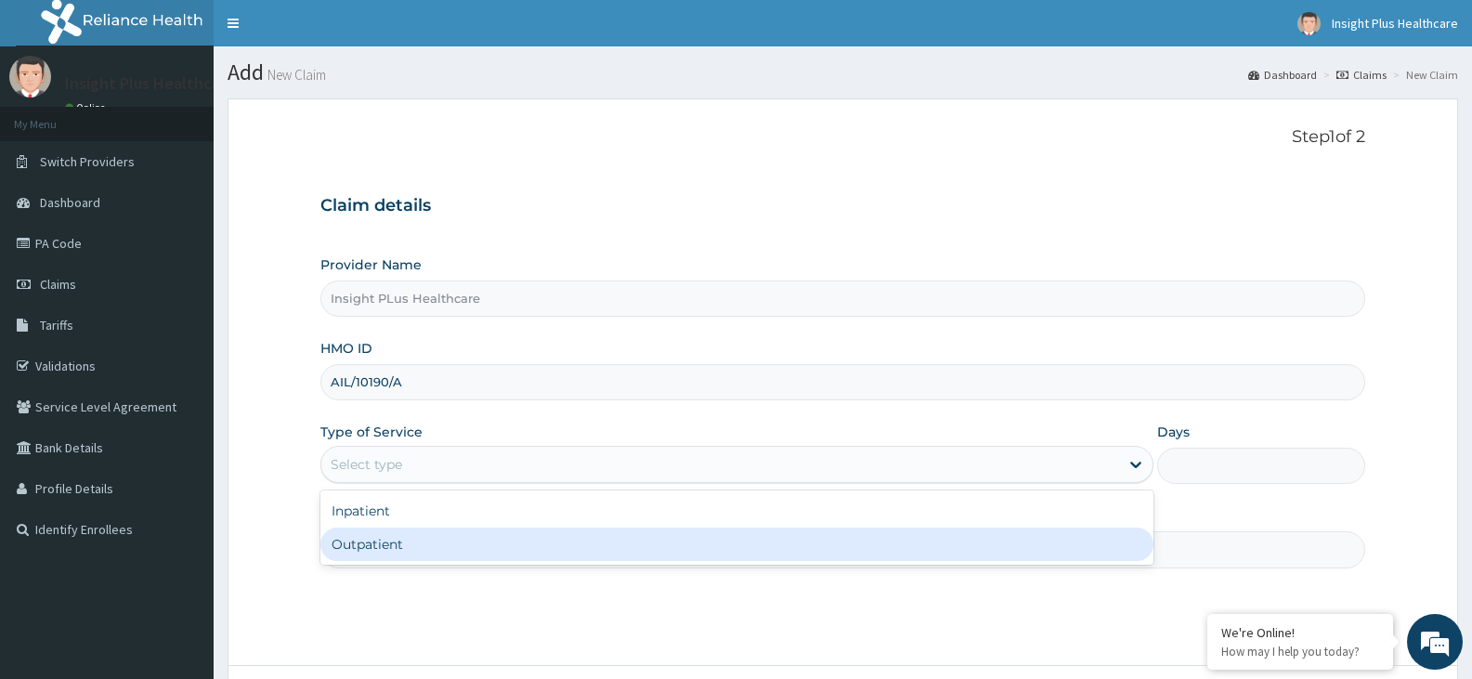
click at [475, 541] on div "Outpatient" at bounding box center [736, 543] width 832 height 33
type input "1"
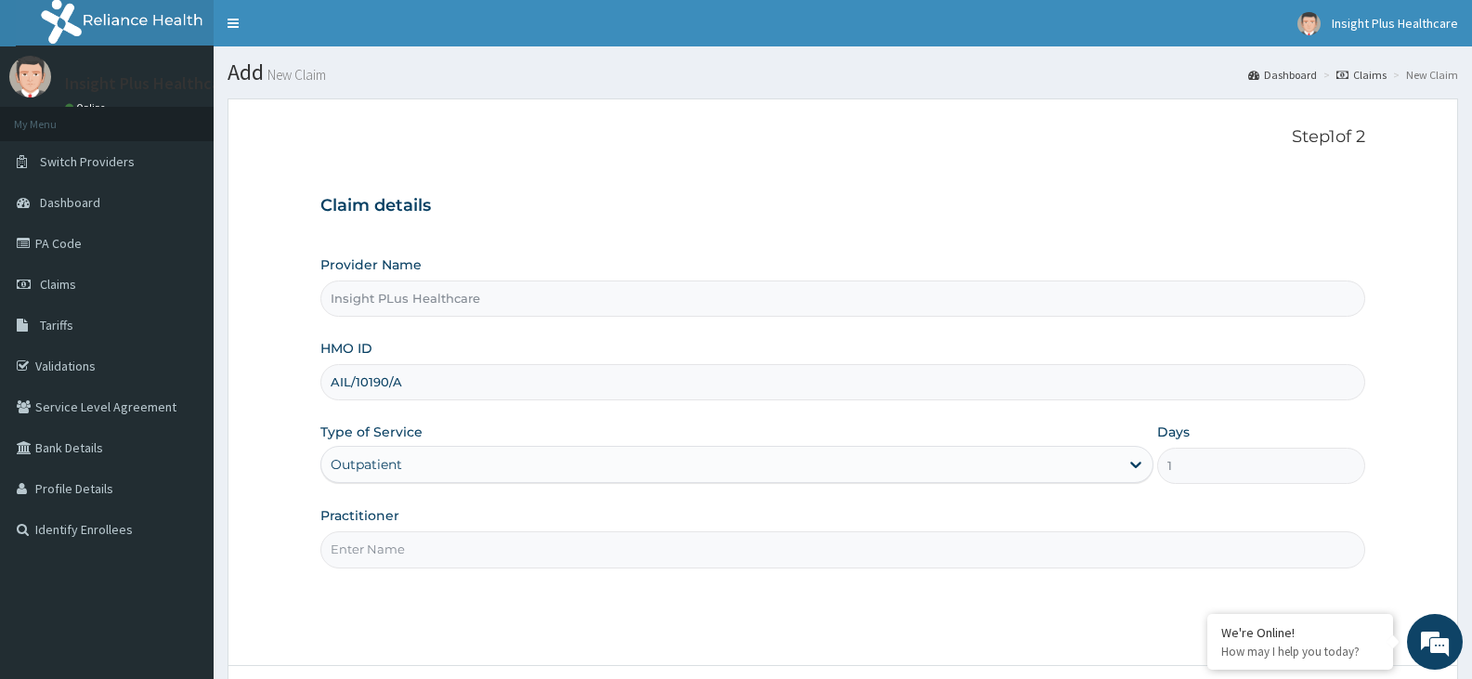
click at [475, 541] on input "Practitioner" at bounding box center [842, 549] width 1045 height 36
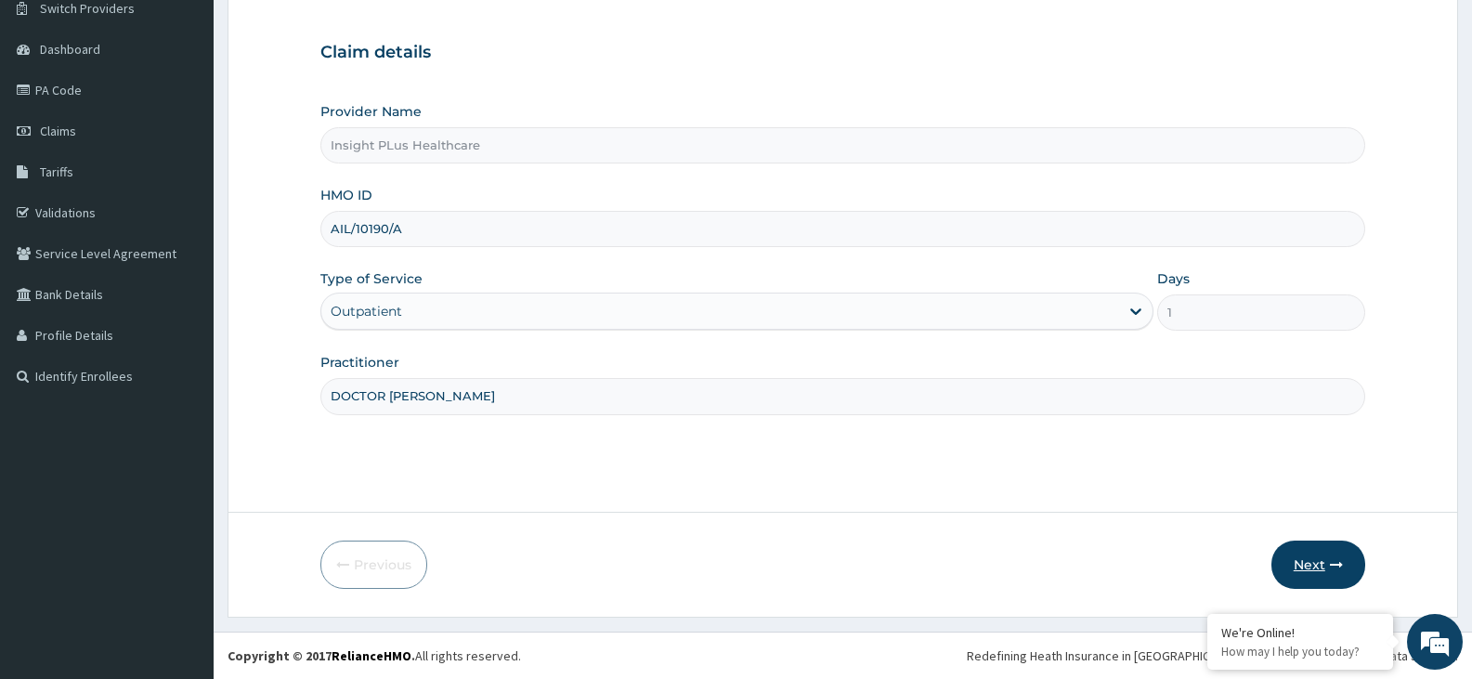
type input "DOCTOR [PERSON_NAME]"
click at [1319, 556] on button "Next" at bounding box center [1318, 564] width 94 height 48
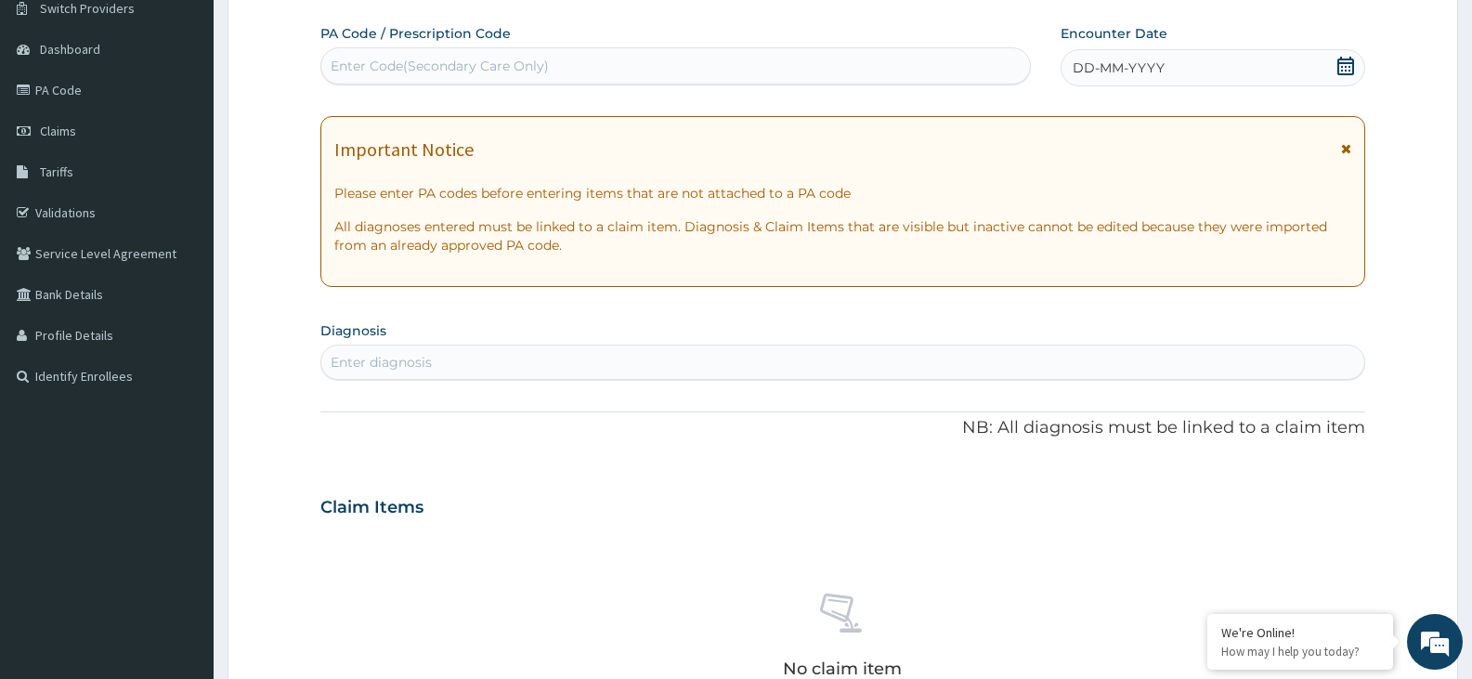
click at [523, 58] on div "Enter Code(Secondary Care Only)" at bounding box center [440, 66] width 218 height 19
paste input "PA/ED1904"
type input "PA/ED1904"
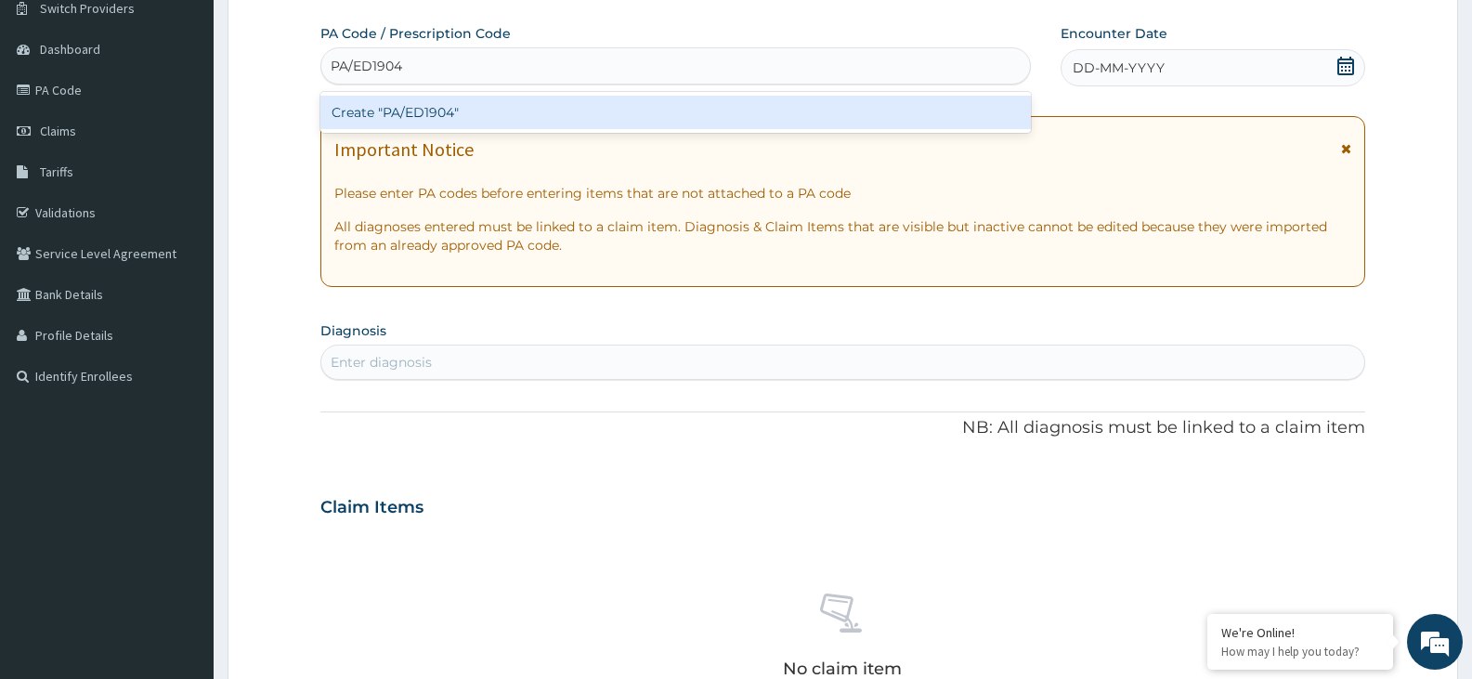
click at [523, 105] on div "Create "PA/ED1904"" at bounding box center [675, 112] width 710 height 33
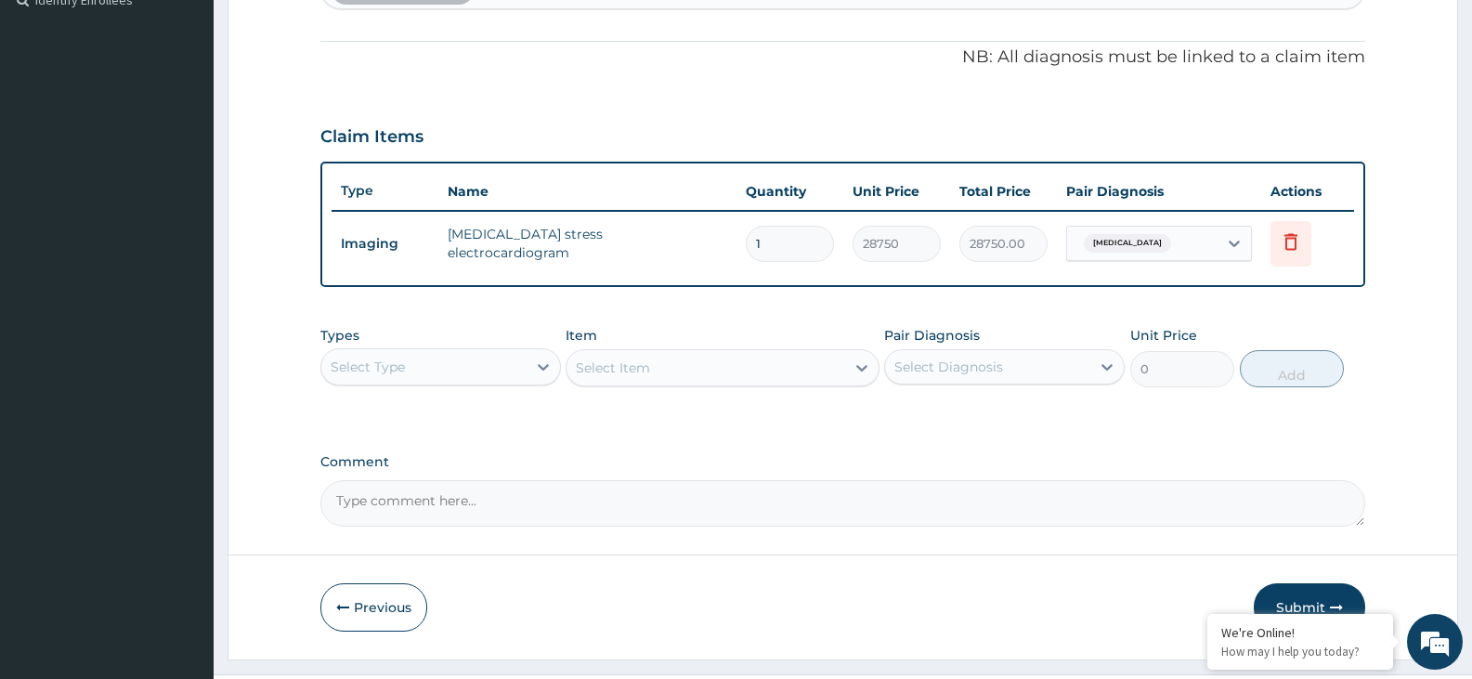
scroll to position [572, 0]
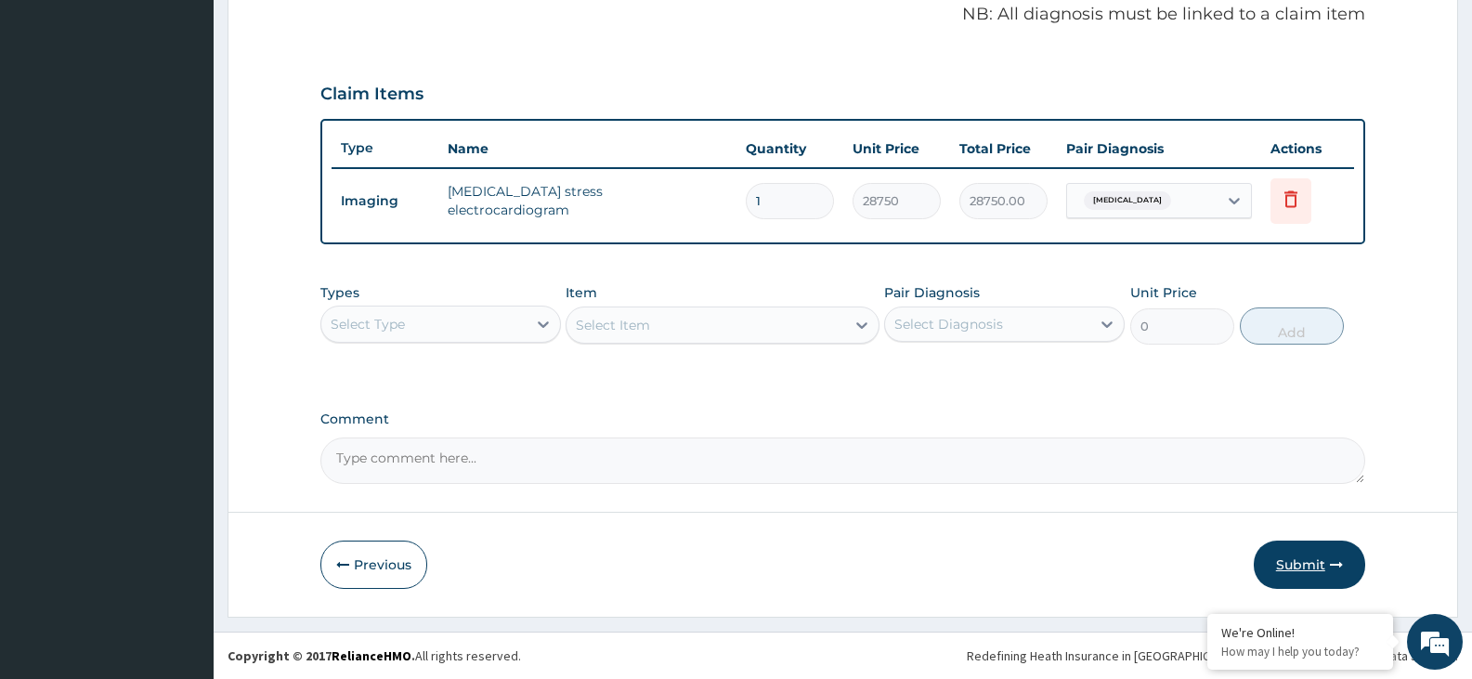
click at [1306, 560] on button "Submit" at bounding box center [1309, 564] width 111 height 48
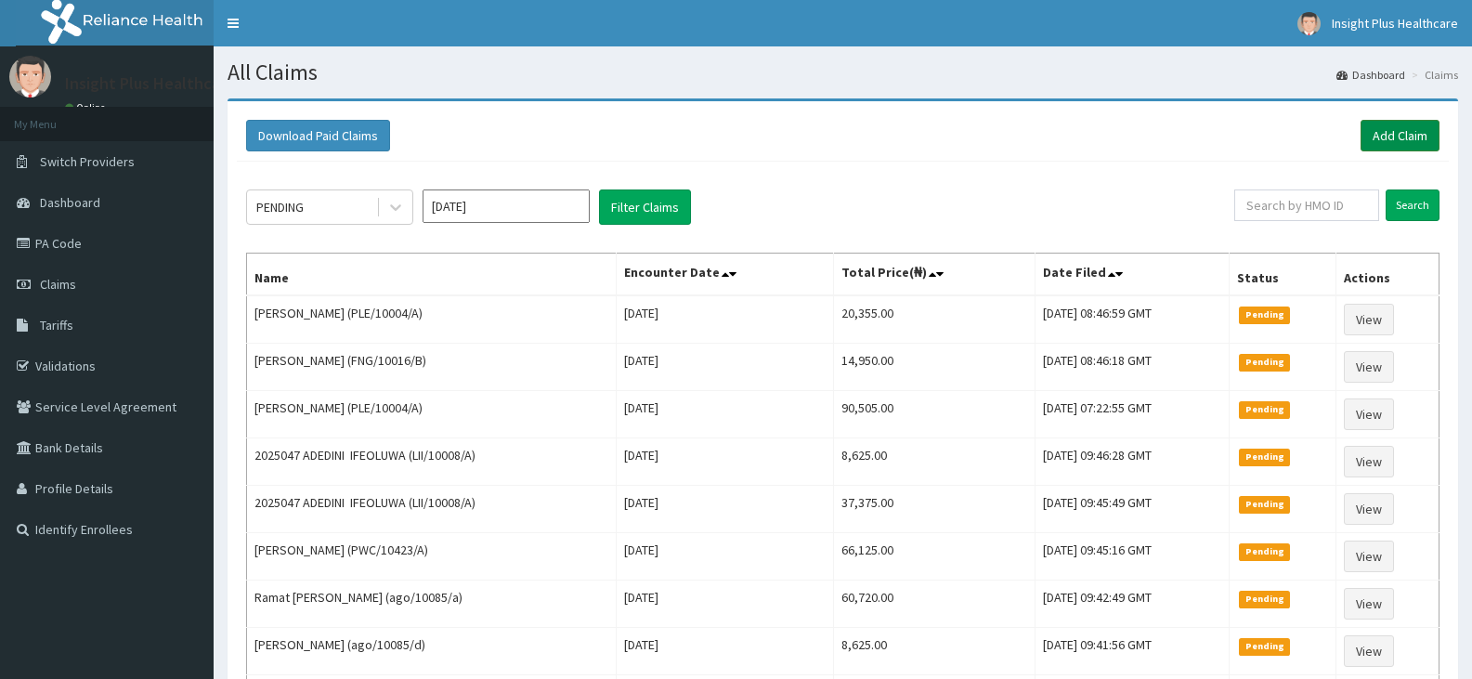
click at [1385, 133] on link "Add Claim" at bounding box center [1399, 136] width 79 height 32
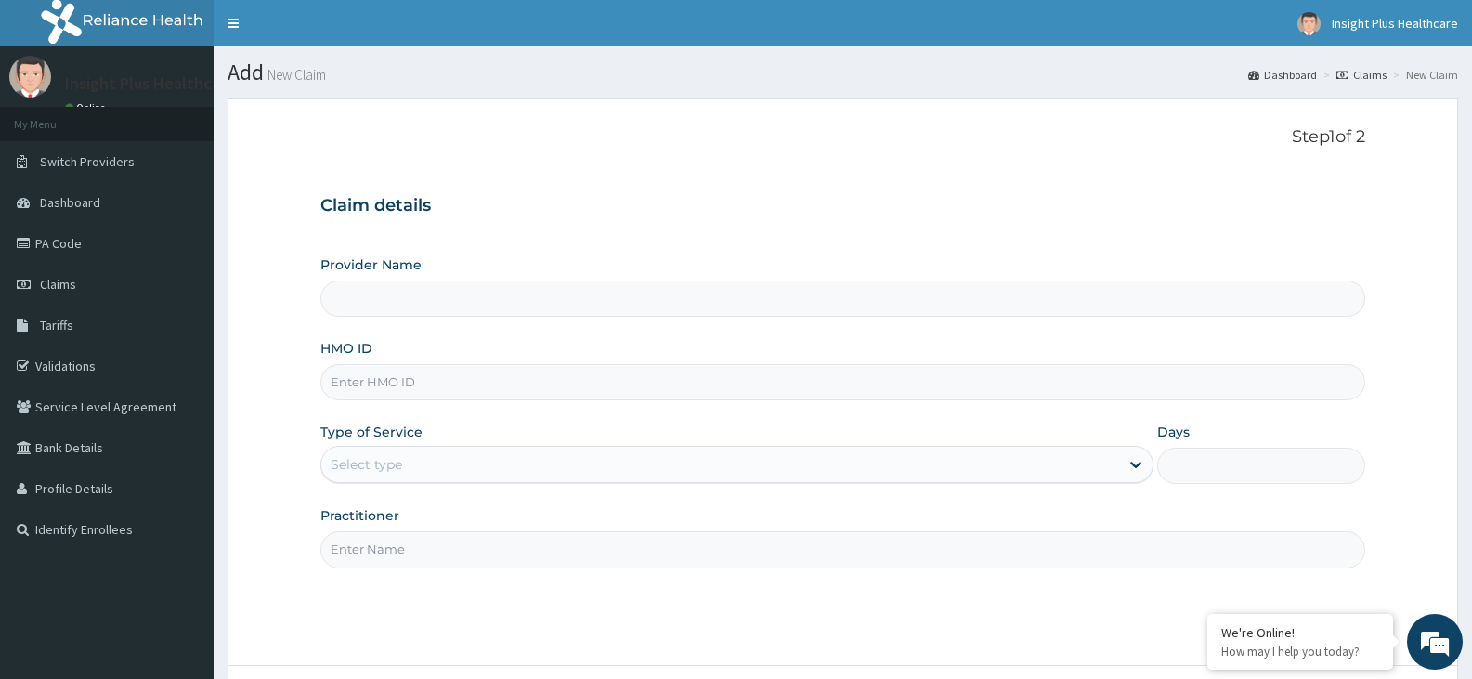
type input "Insight PLus Healthcare"
click at [449, 377] on input "HMO ID" at bounding box center [842, 382] width 1045 height 36
paste input "CCR/10024/A"
type input "CCR/10024/A"
click at [409, 470] on div "Select type" at bounding box center [719, 464] width 797 height 30
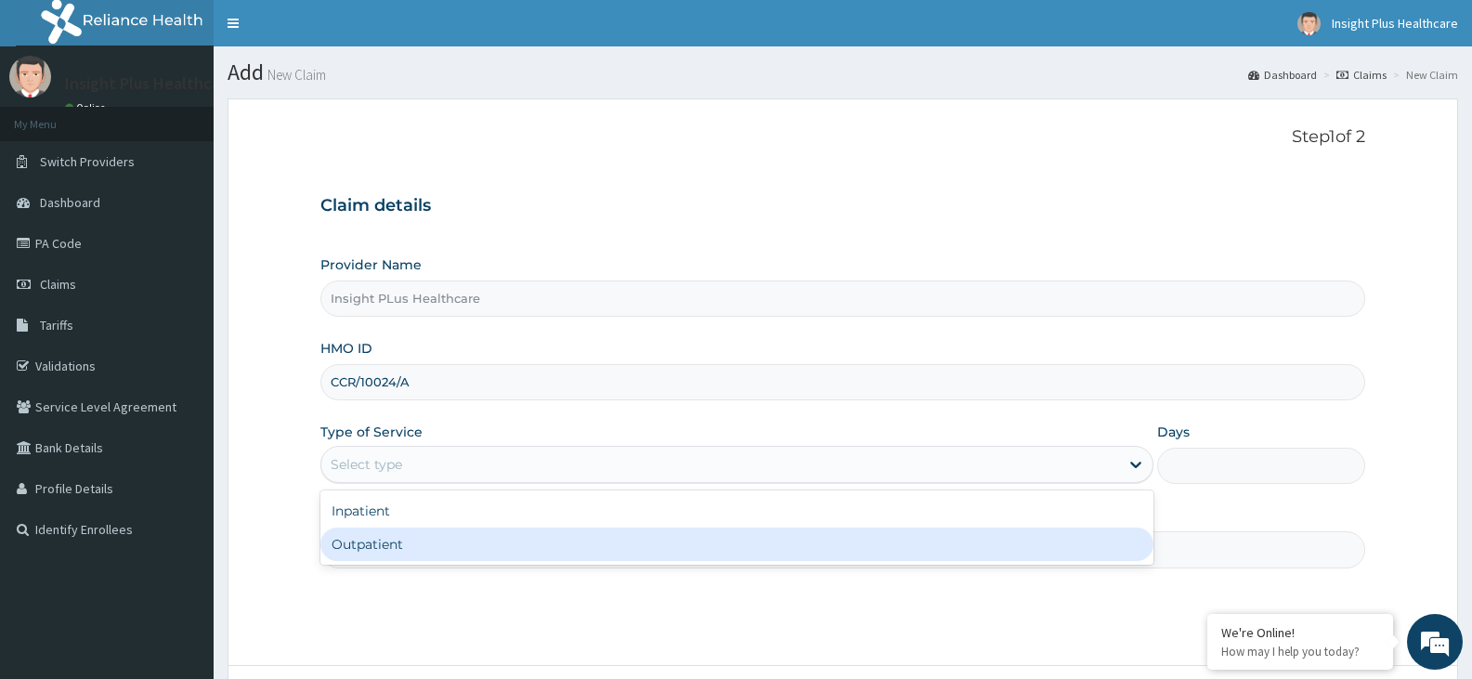
click at [416, 541] on div "Outpatient" at bounding box center [736, 543] width 832 height 33
type input "1"
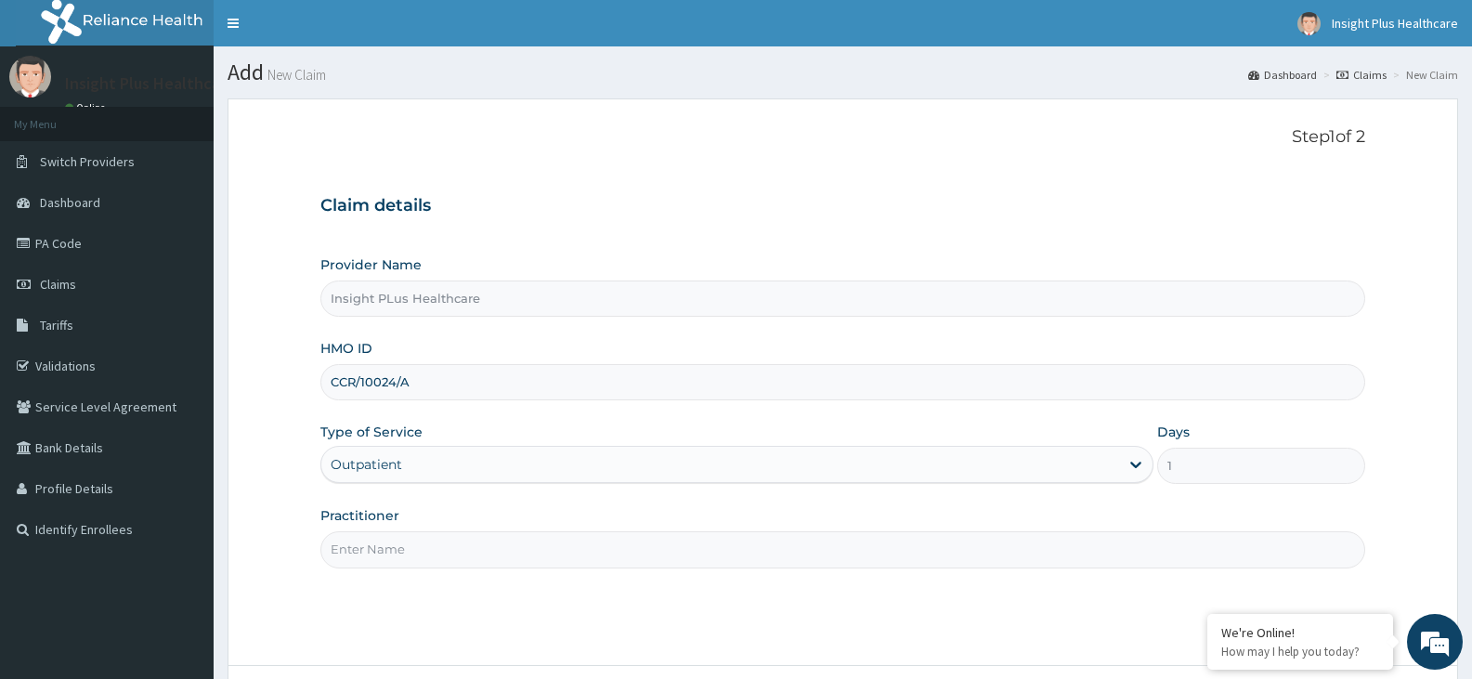
click at [416, 541] on input "Practitioner" at bounding box center [842, 549] width 1045 height 36
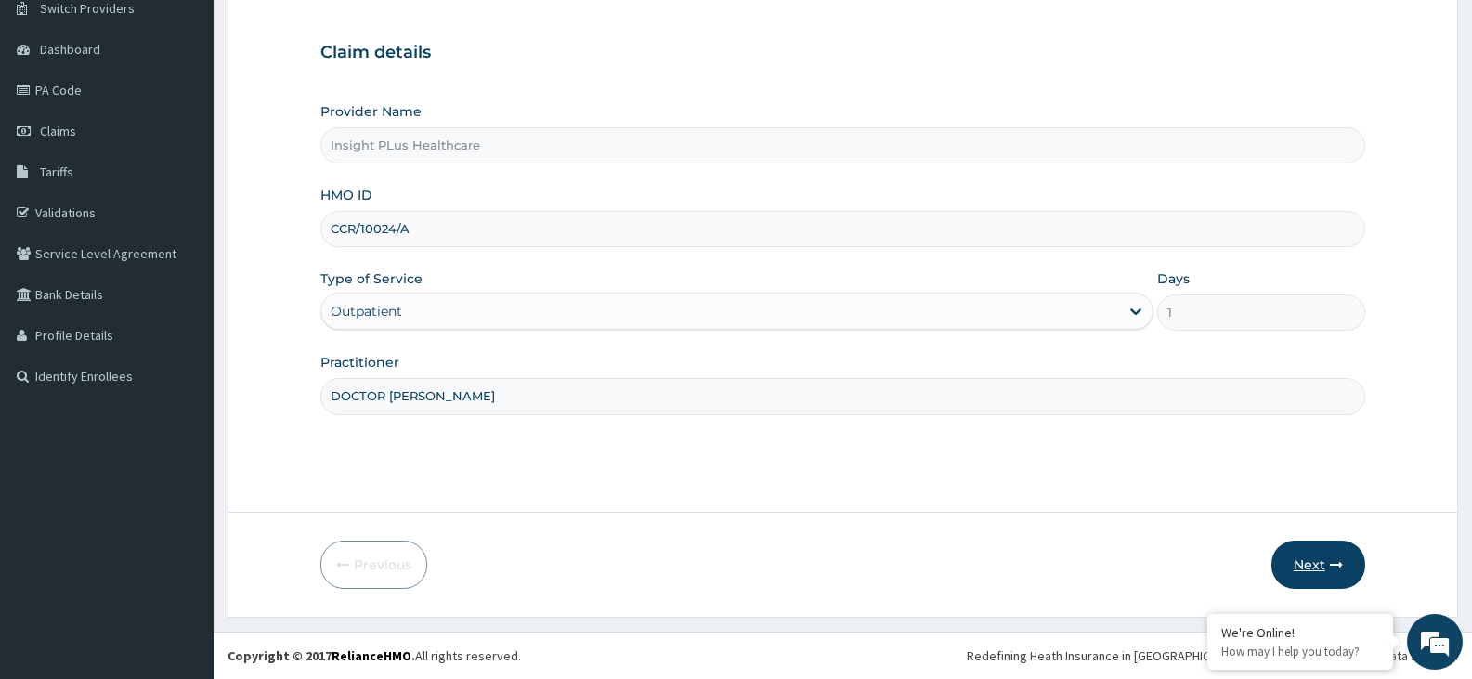
type input "DOCTOR [PERSON_NAME]"
click at [1318, 575] on button "Next" at bounding box center [1318, 564] width 94 height 48
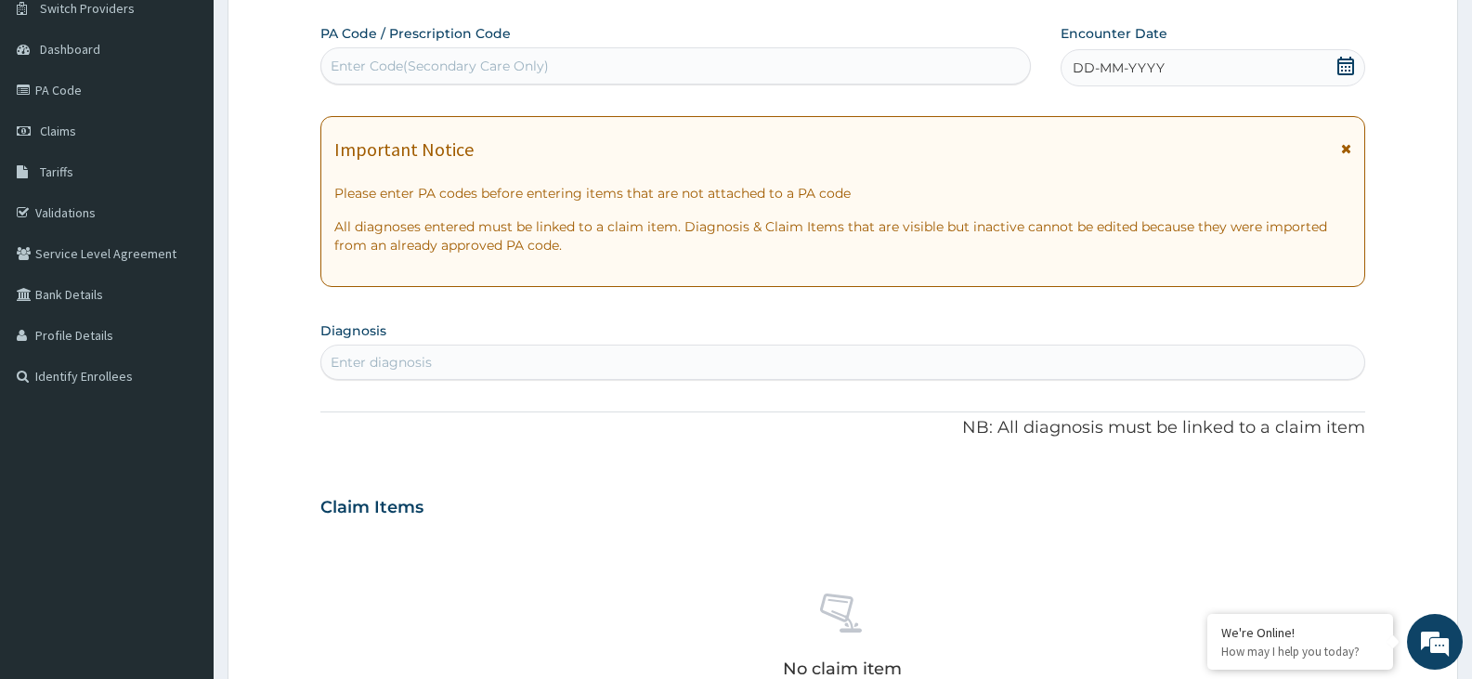
click at [593, 65] on div "Enter Code(Secondary Care Only)" at bounding box center [675, 66] width 708 height 30
paste input "PA/F92827"
type input "PA/F92827"
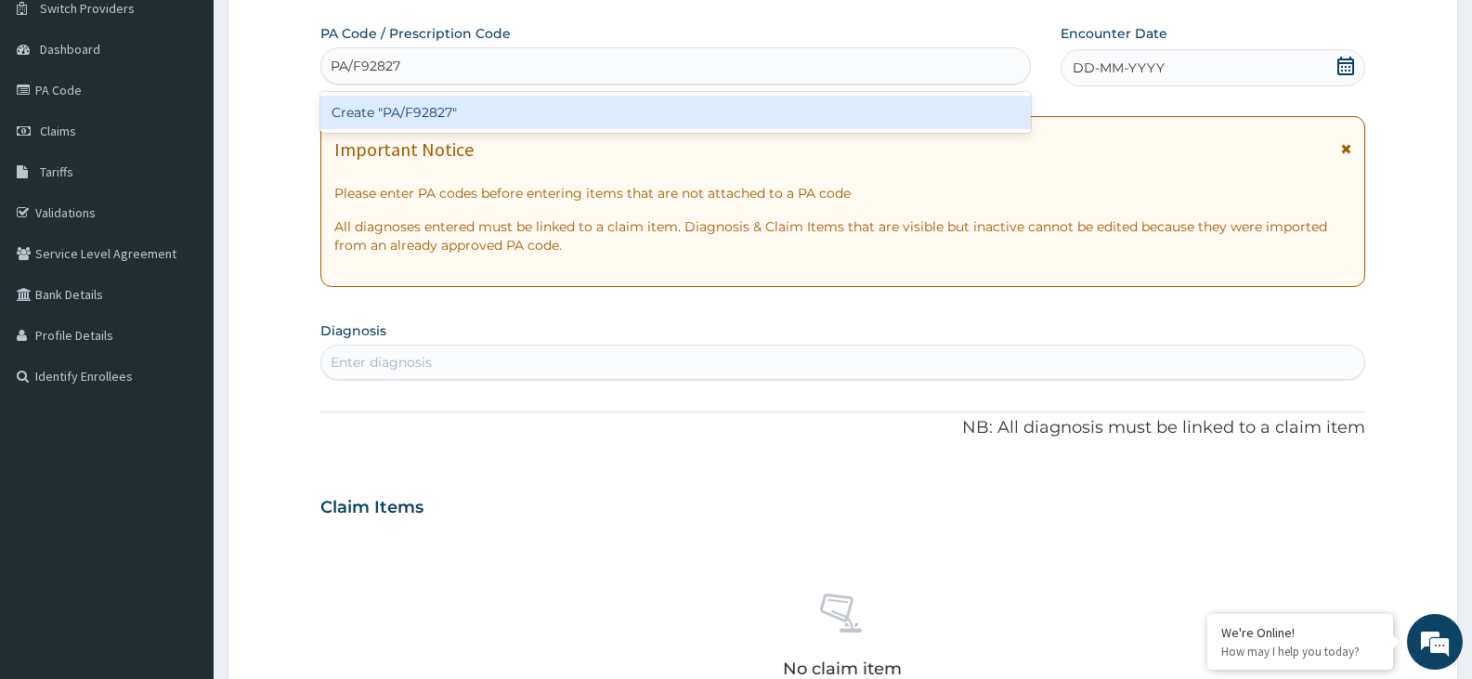
click at [605, 106] on div "Create "PA/F92827"" at bounding box center [675, 112] width 710 height 33
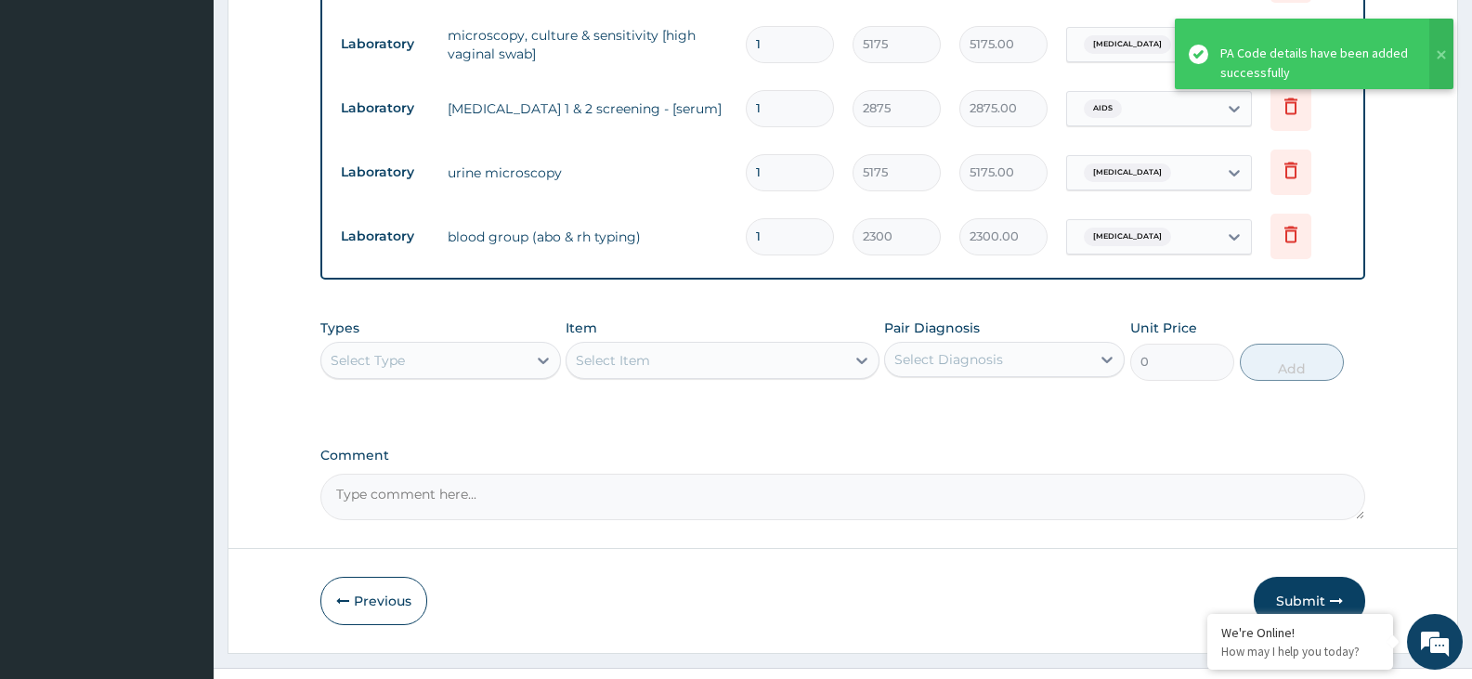
scroll to position [1312, 0]
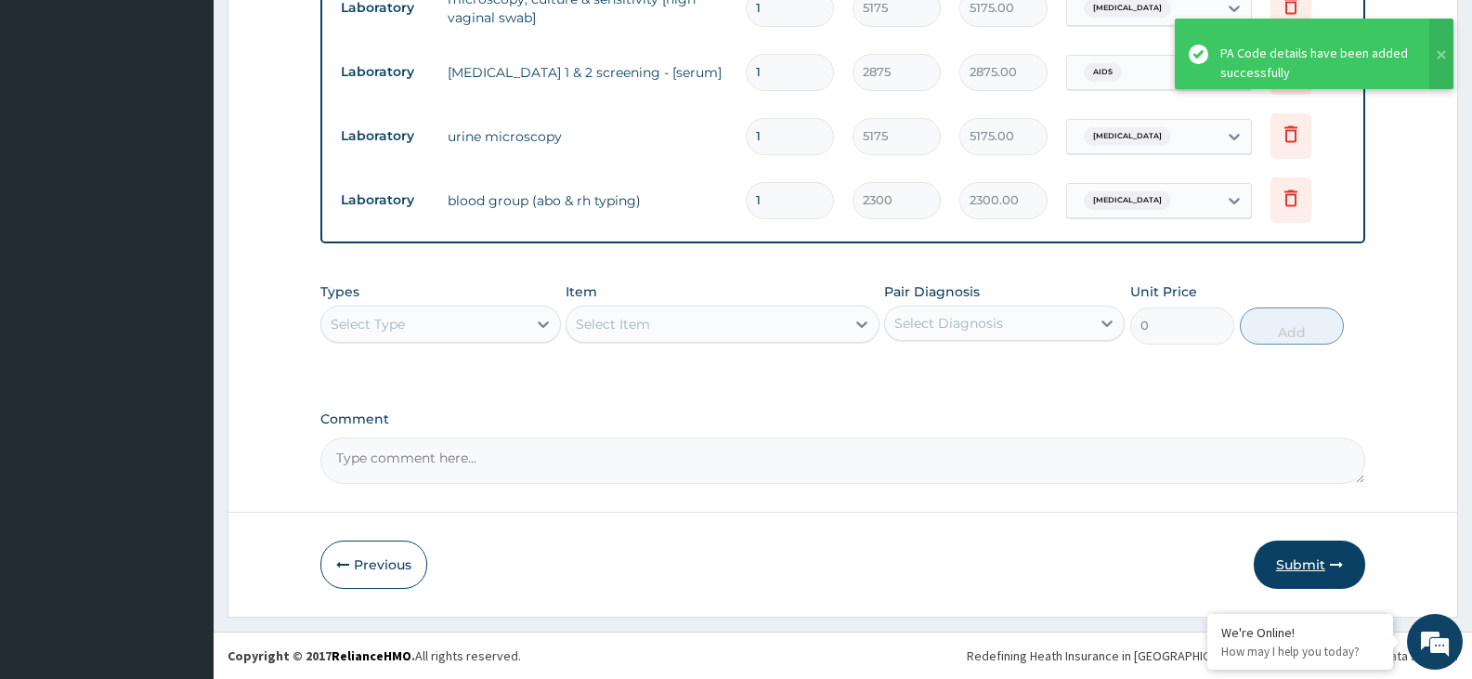
click at [1303, 569] on button "Submit" at bounding box center [1309, 564] width 111 height 48
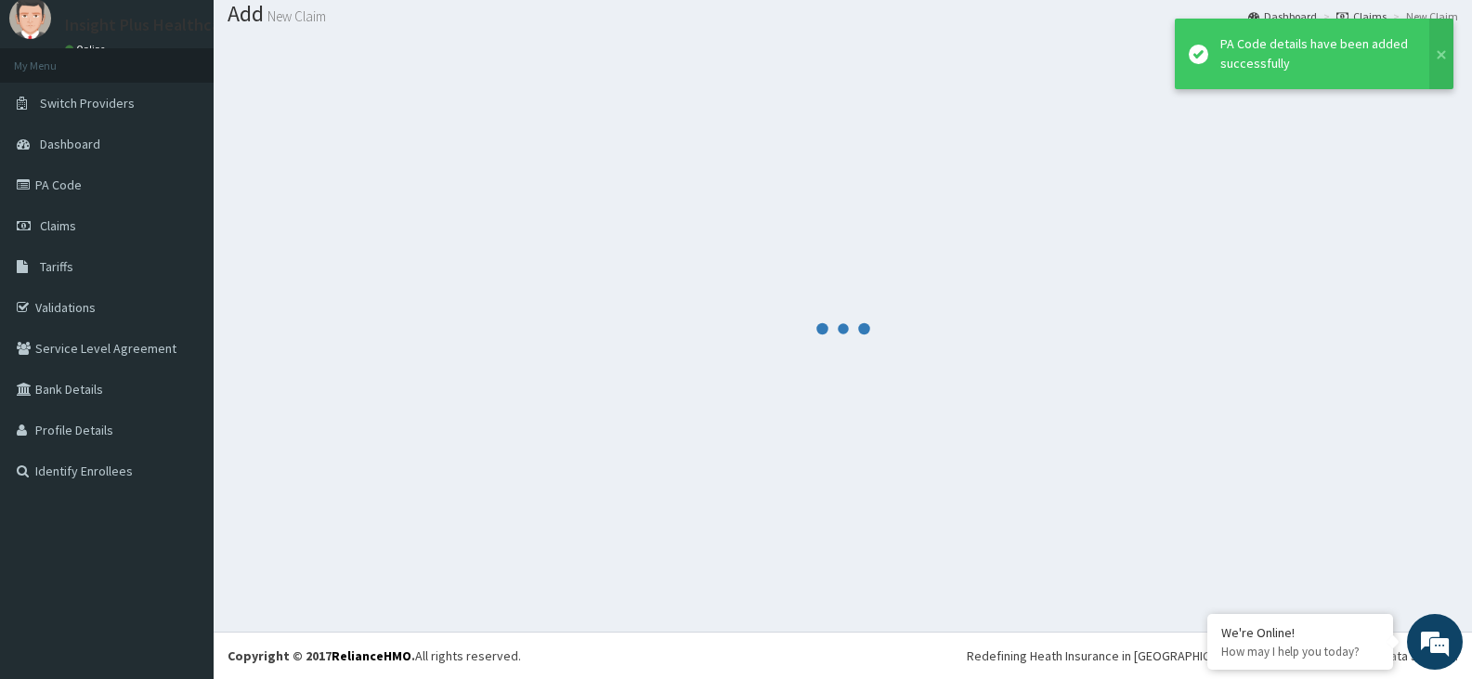
scroll to position [58, 0]
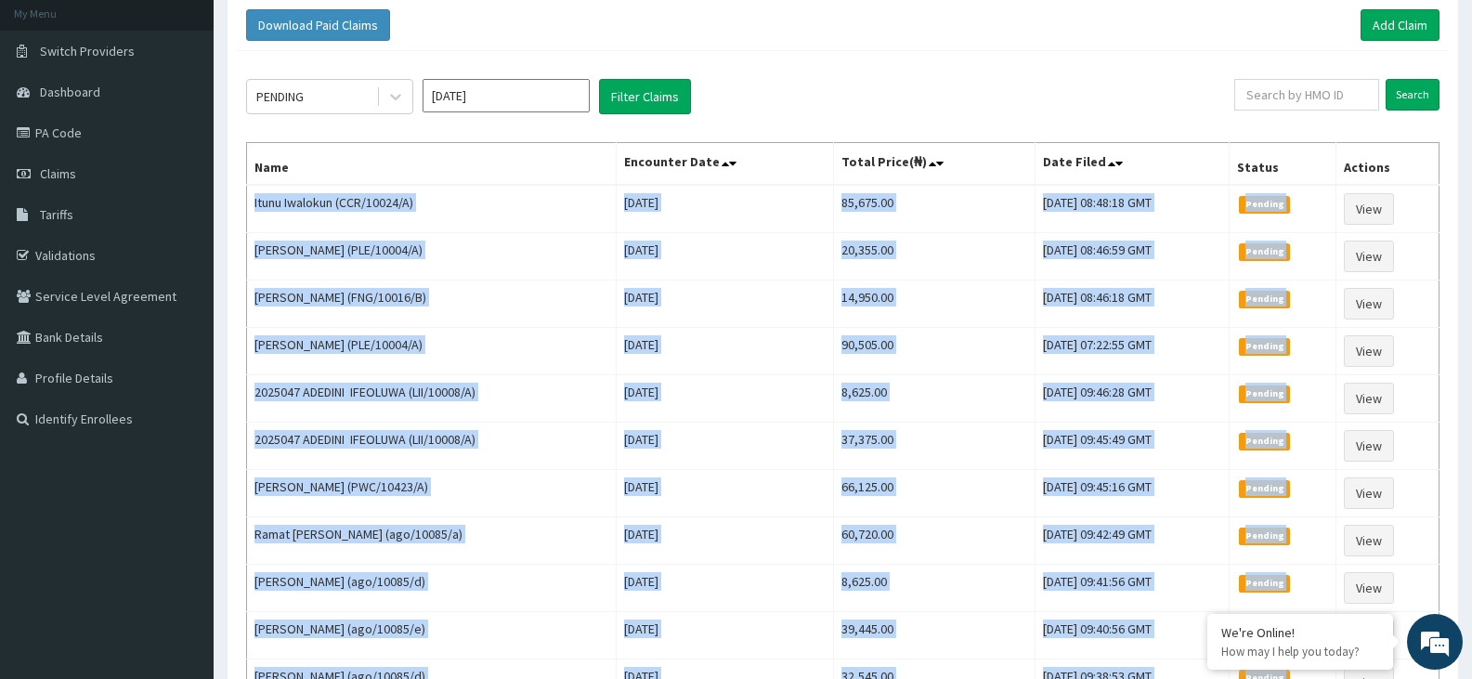
scroll to position [420, 0]
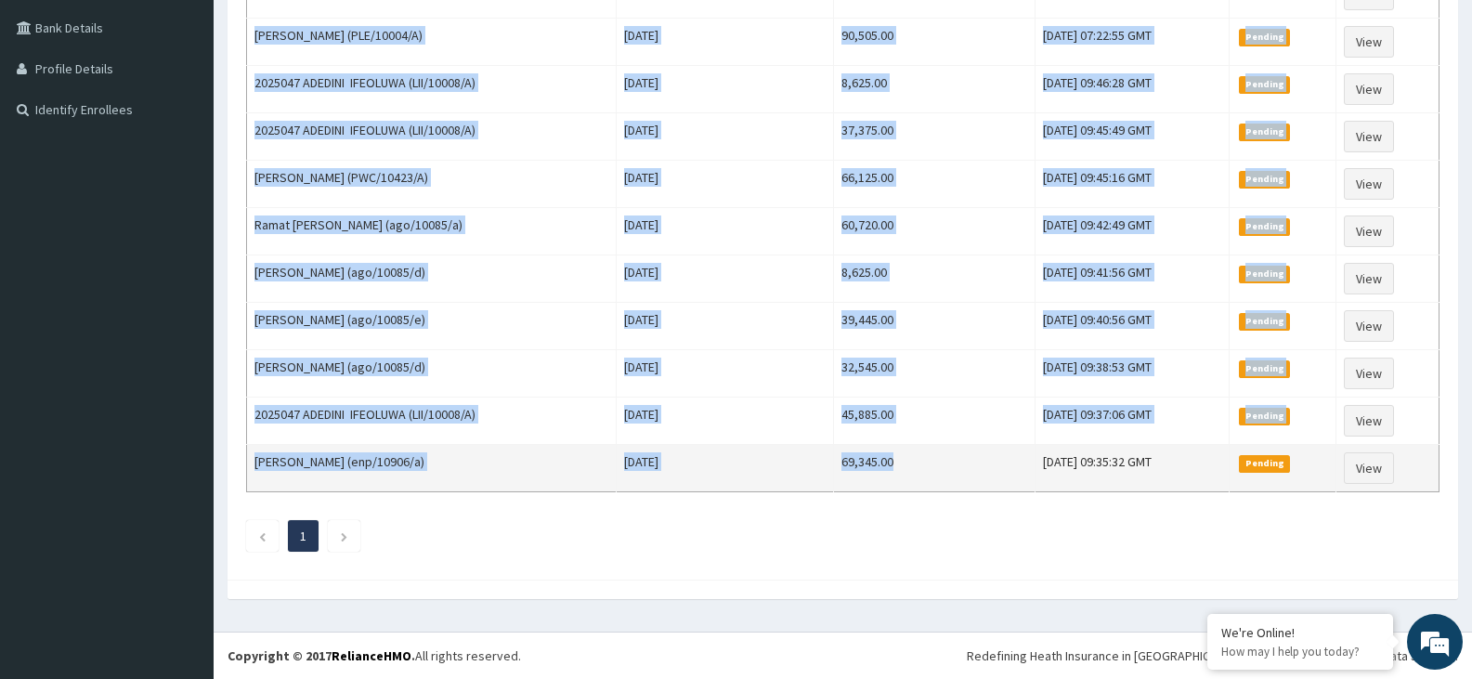
drag, startPoint x: 263, startPoint y: 319, endPoint x: 865, endPoint y: 470, distance: 621.1
click at [865, 470] on tbody "Itunu Iwalokun (CCR/10024/A) [DATE] 85,675.00 [DATE] 08:48:18 GMT Pending View …" at bounding box center [843, 184] width 1192 height 617
copy tbody "Lorem Ipsumdol (SIT/51513/A) Con Adi 78 9835 43,955.91 Eli, 42 Sed 3300 09:74:1…"
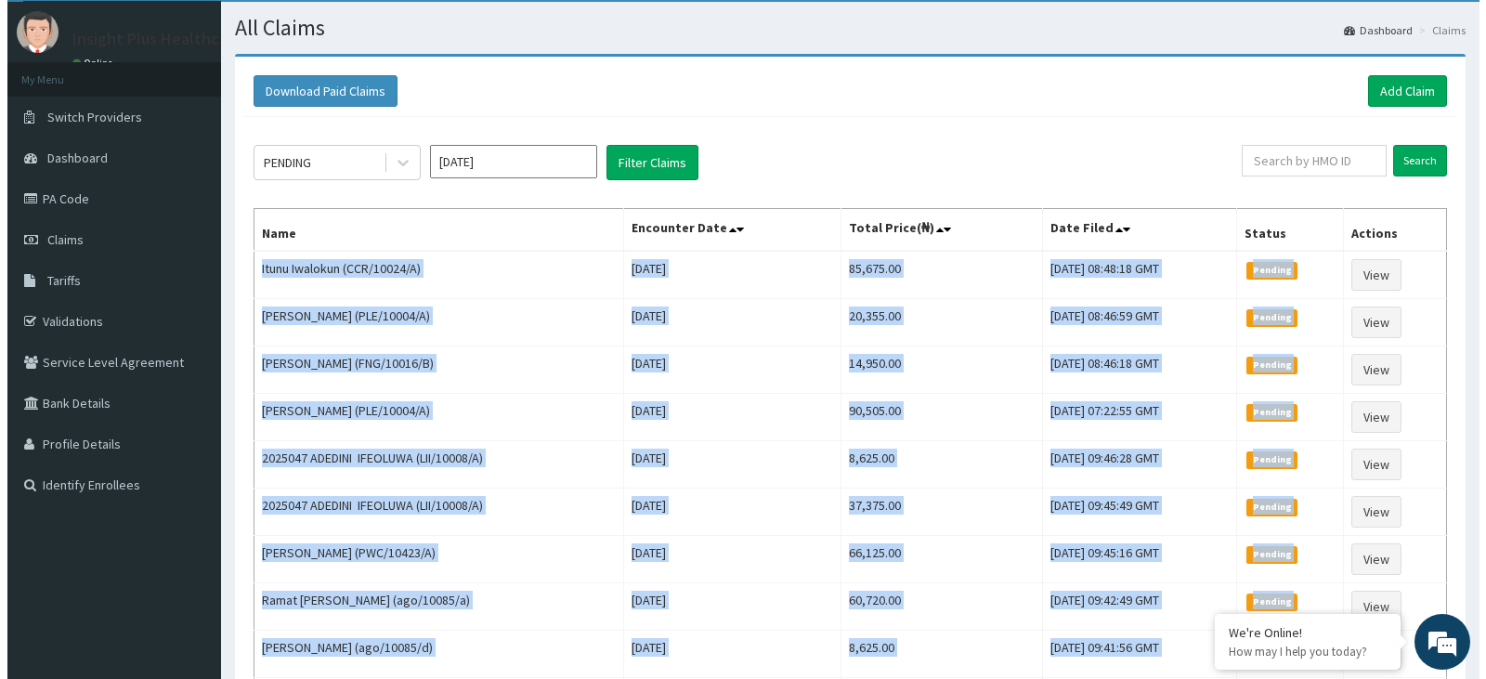
scroll to position [0, 0]
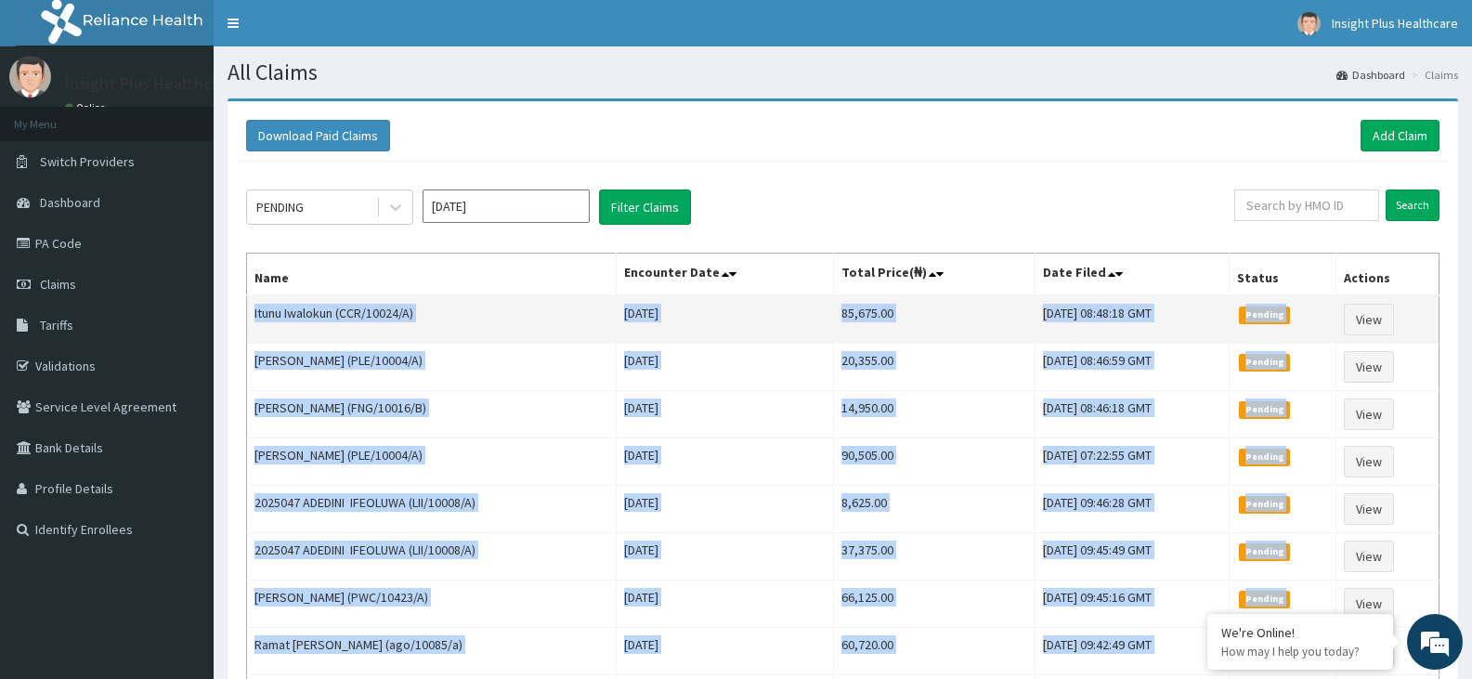
click at [731, 325] on td "[DATE]" at bounding box center [725, 319] width 217 height 48
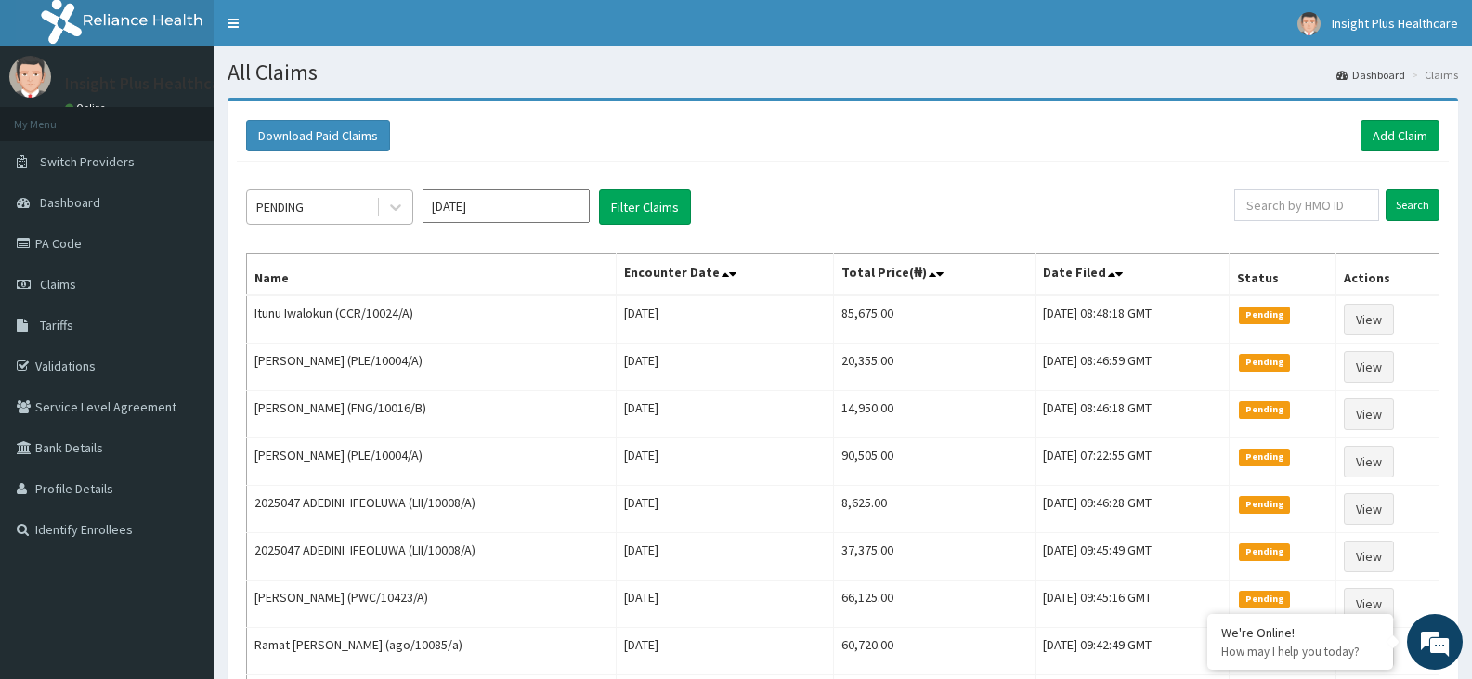
click at [288, 202] on div "PENDING" at bounding box center [279, 207] width 47 height 19
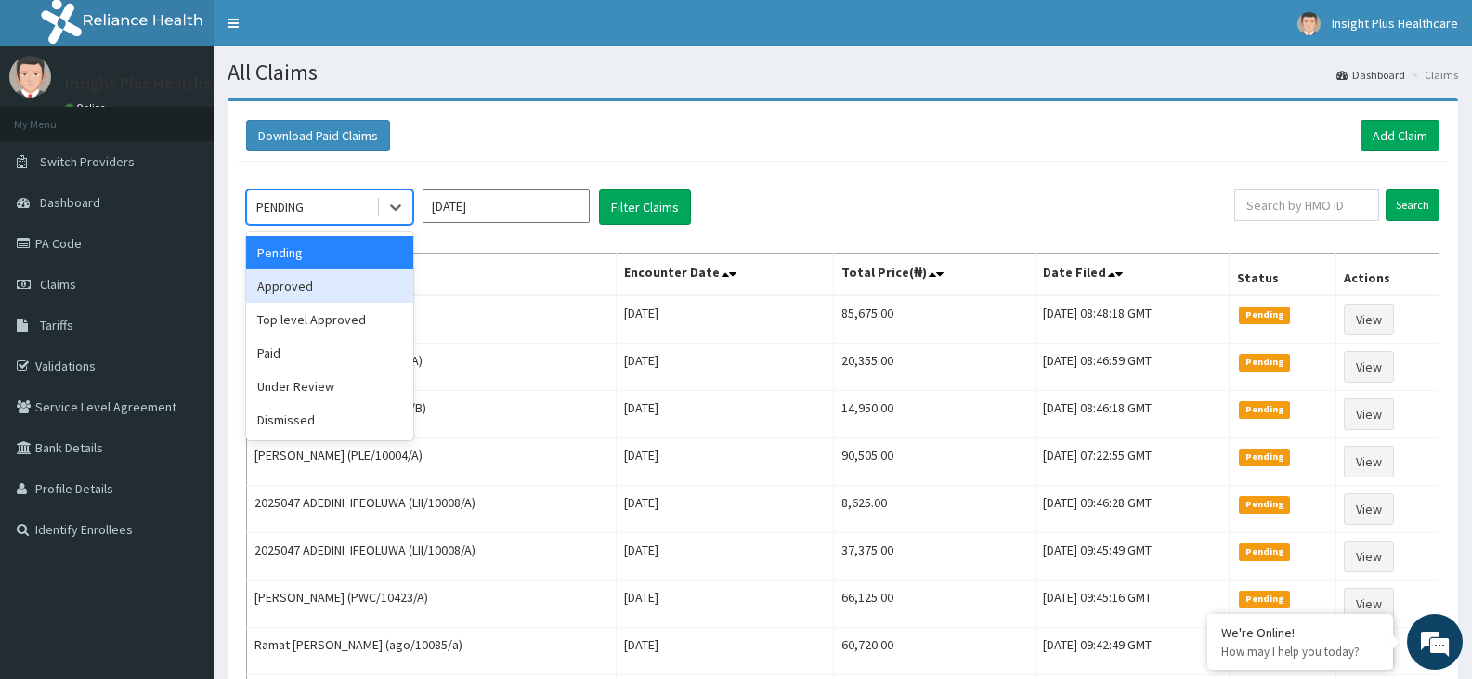
click at [330, 289] on div "Approved" at bounding box center [329, 285] width 167 height 33
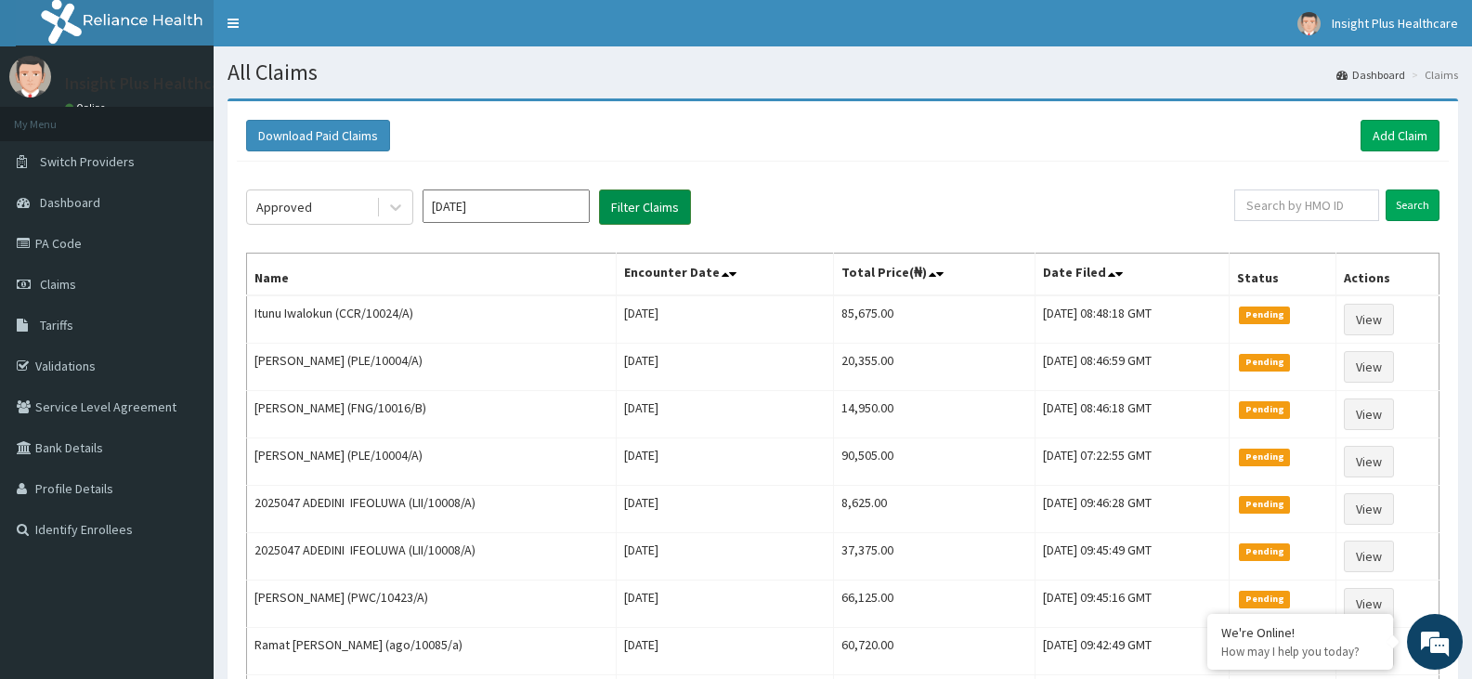
click at [668, 208] on button "Filter Claims" at bounding box center [645, 206] width 92 height 35
